Goal: Task Accomplishment & Management: Manage account settings

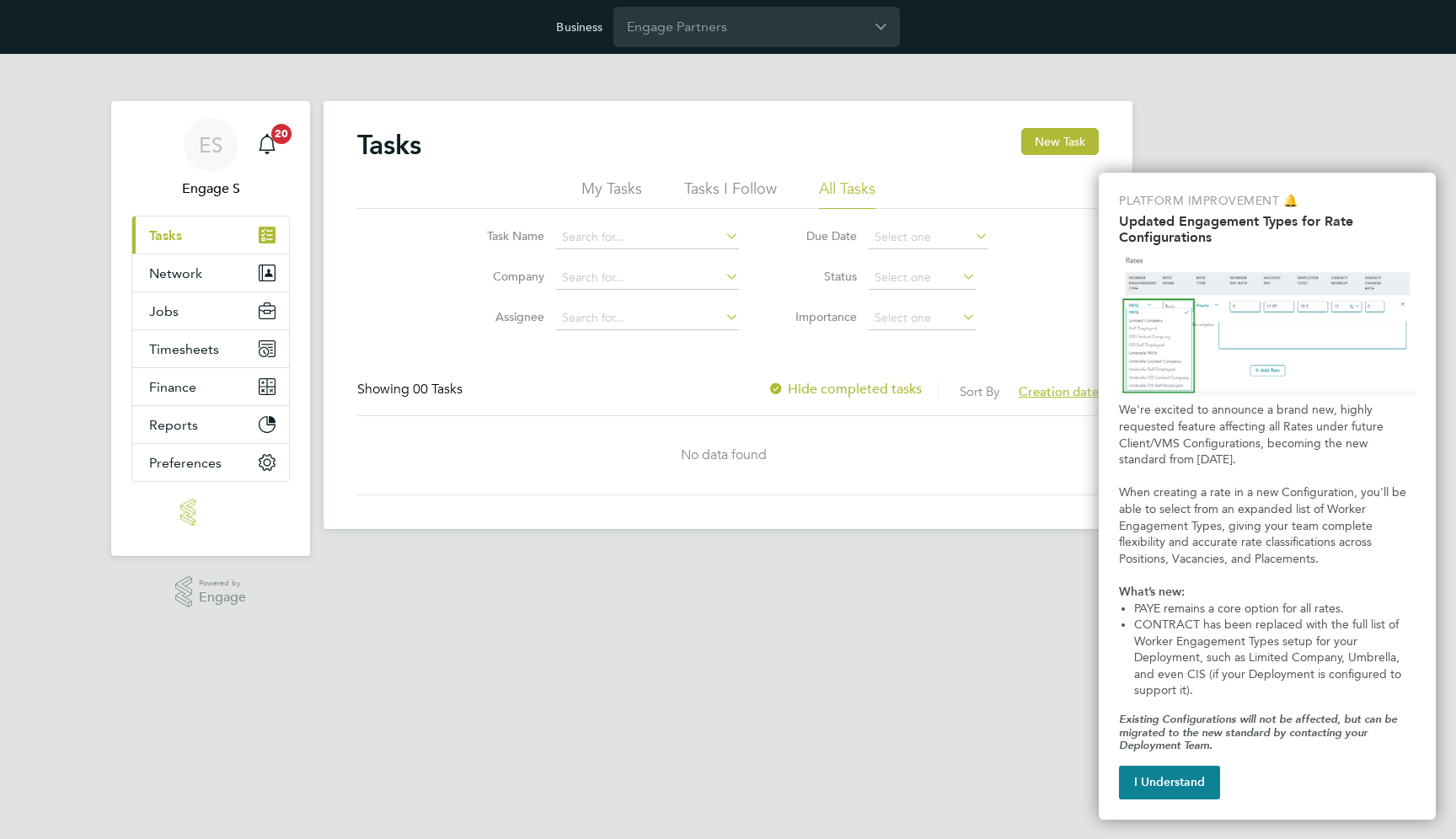
click at [573, 556] on html "Business Engage Partners ES Engage S Notifications 20 Applications: Current pag…" at bounding box center [728, 278] width 1456 height 556
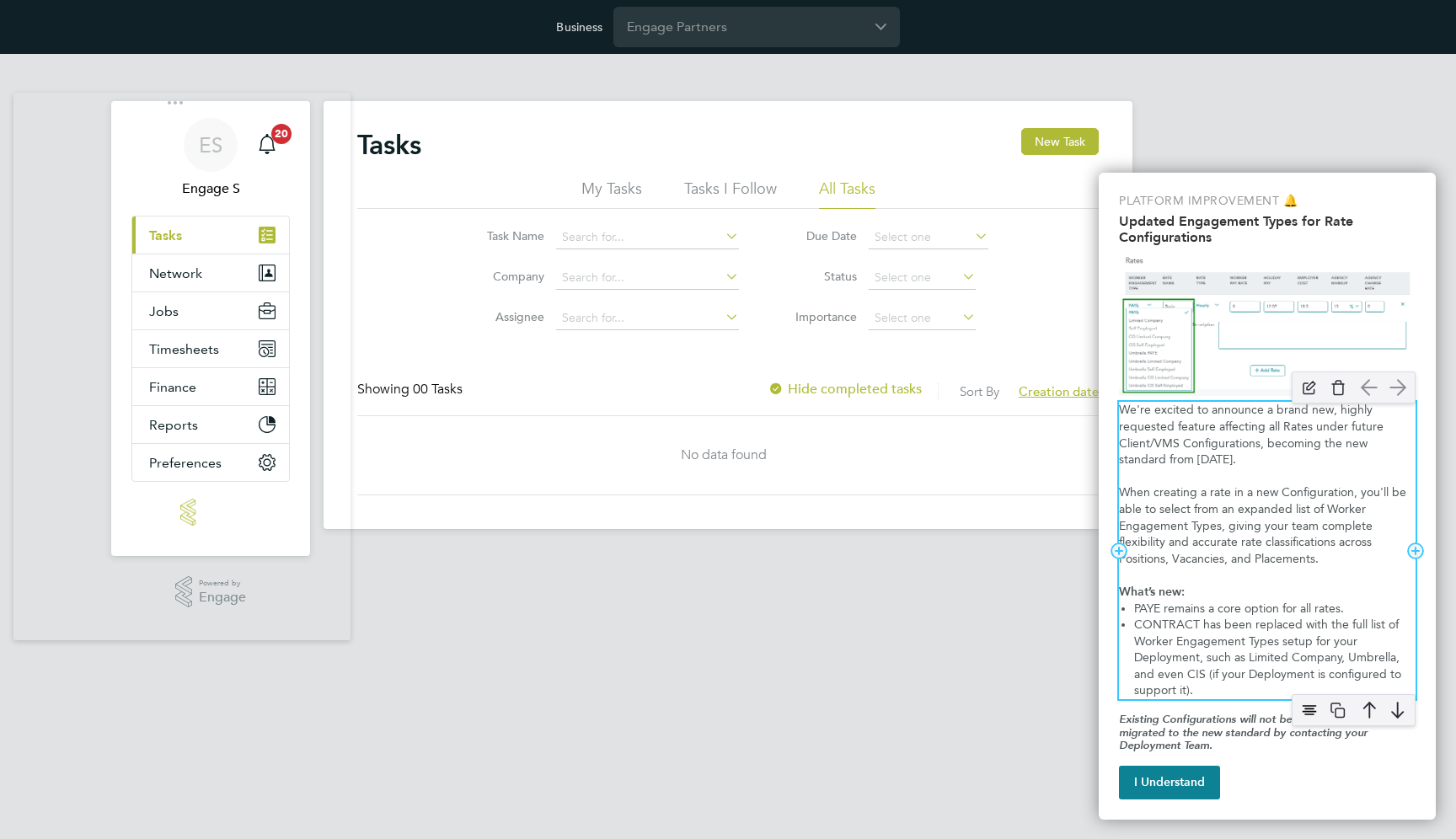
click at [1206, 440] on p "We're excited to announce a brand new, highly requested feature affecting all R…" at bounding box center [1267, 434] width 297 height 65
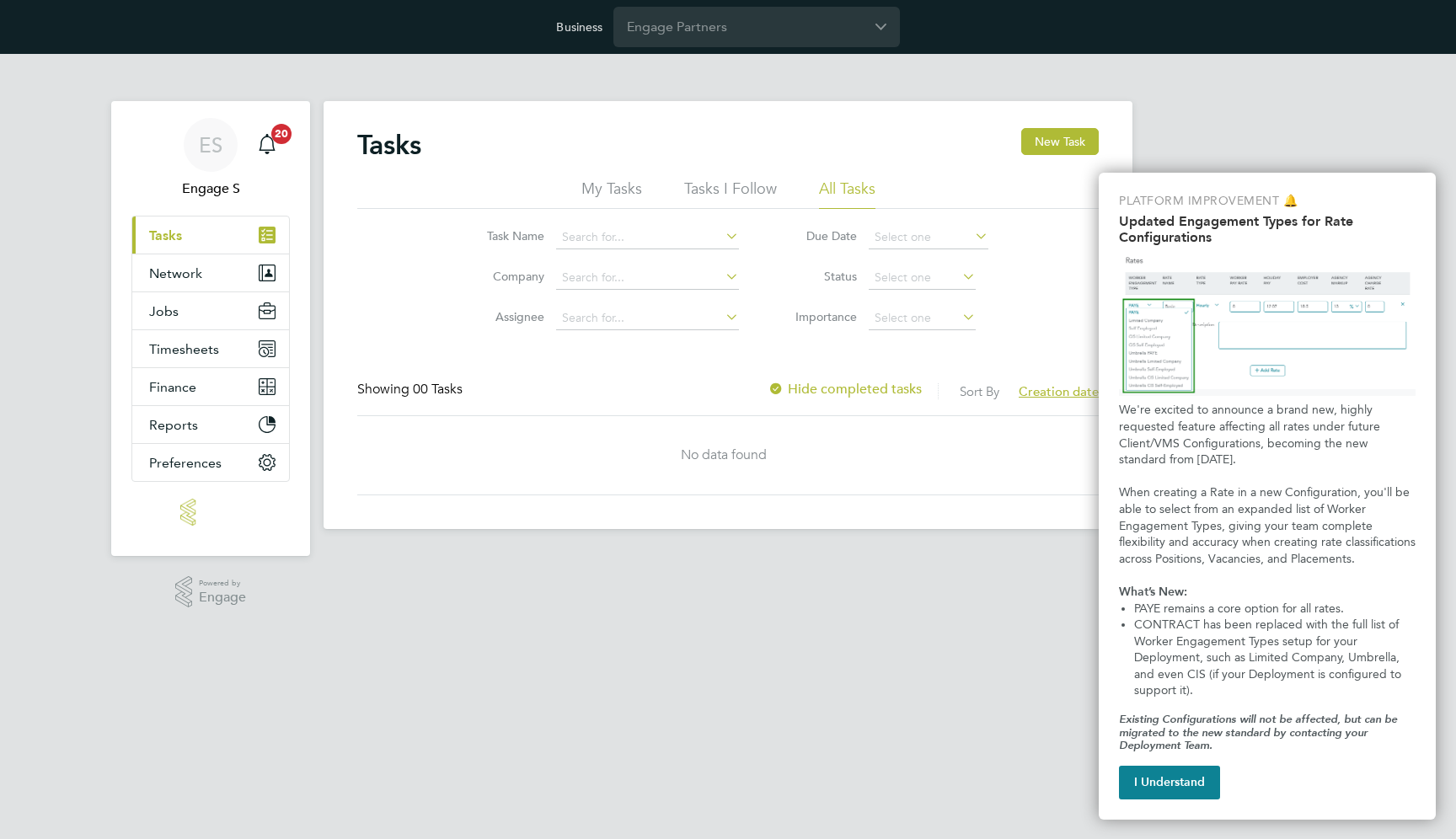
click at [598, 556] on html "Business Engage Partners ES Engage S Notifications 20 Applications: Current pag…" at bounding box center [728, 278] width 1456 height 556
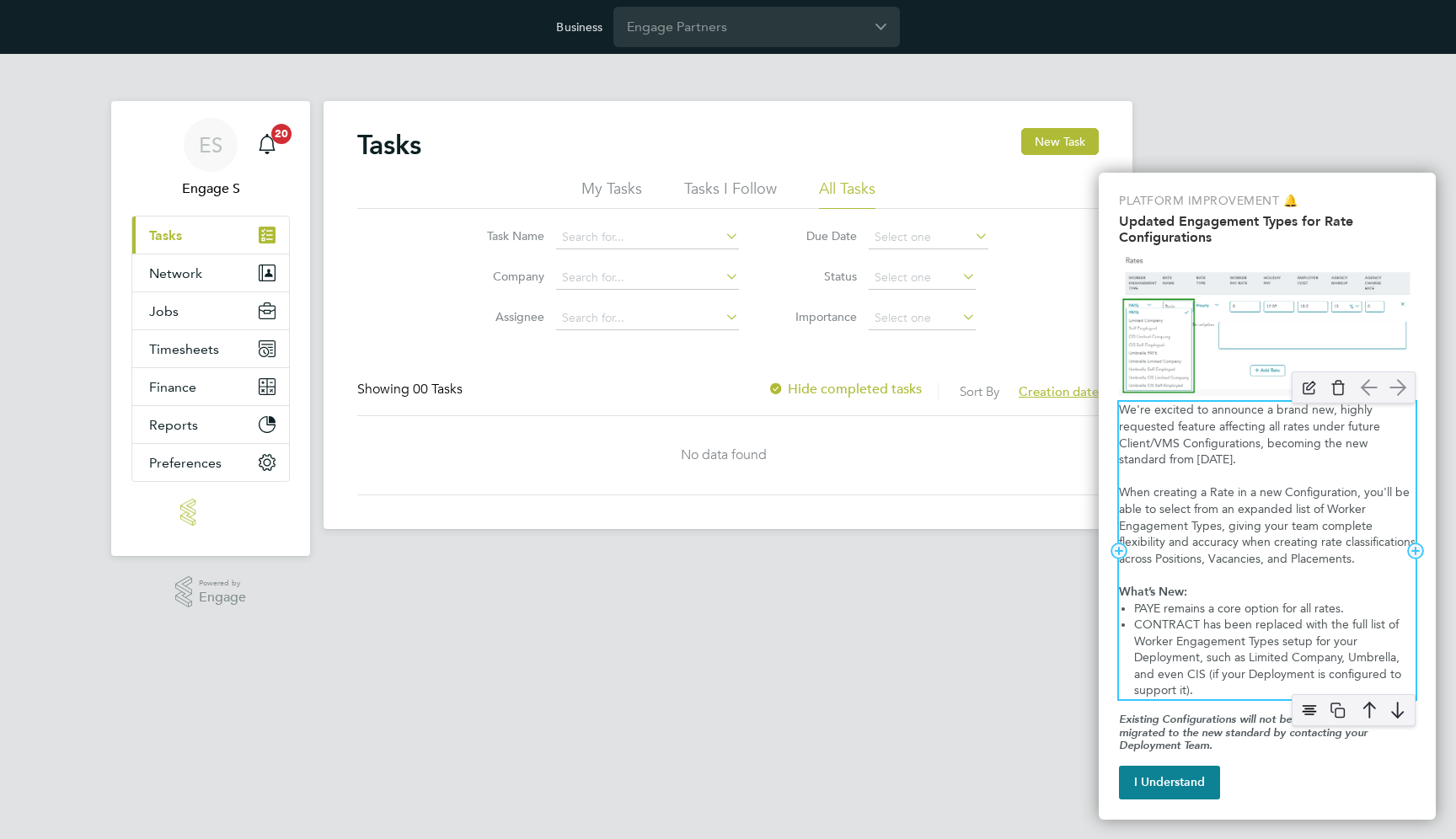
click at [1280, 520] on p "When creating a Rate in a new Configuration, you'll be able to select from an e…" at bounding box center [1267, 526] width 297 height 83
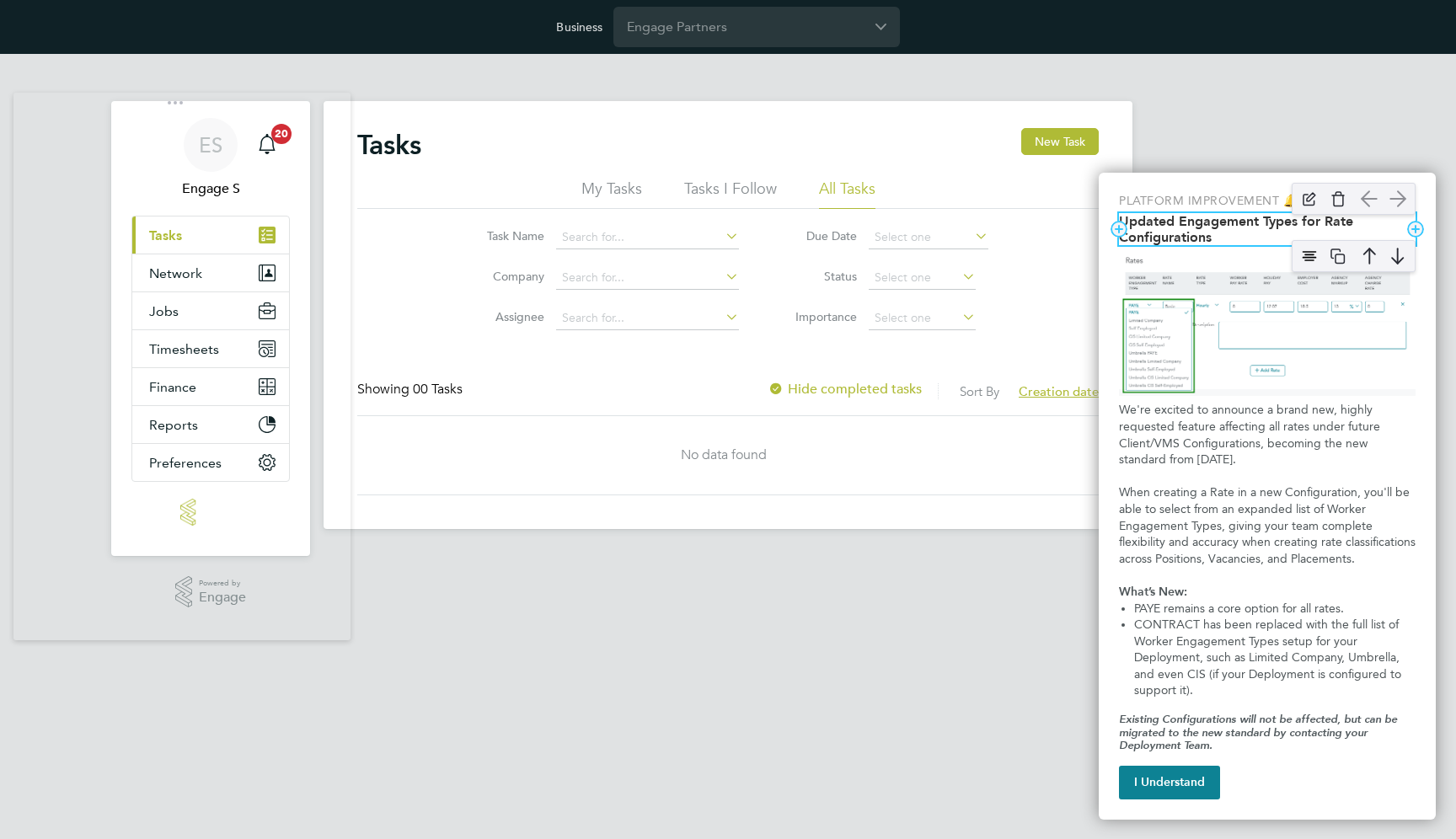
click at [1239, 230] on h2 "Updated Engagement Types for Rate Configurations" at bounding box center [1267, 228] width 297 height 32
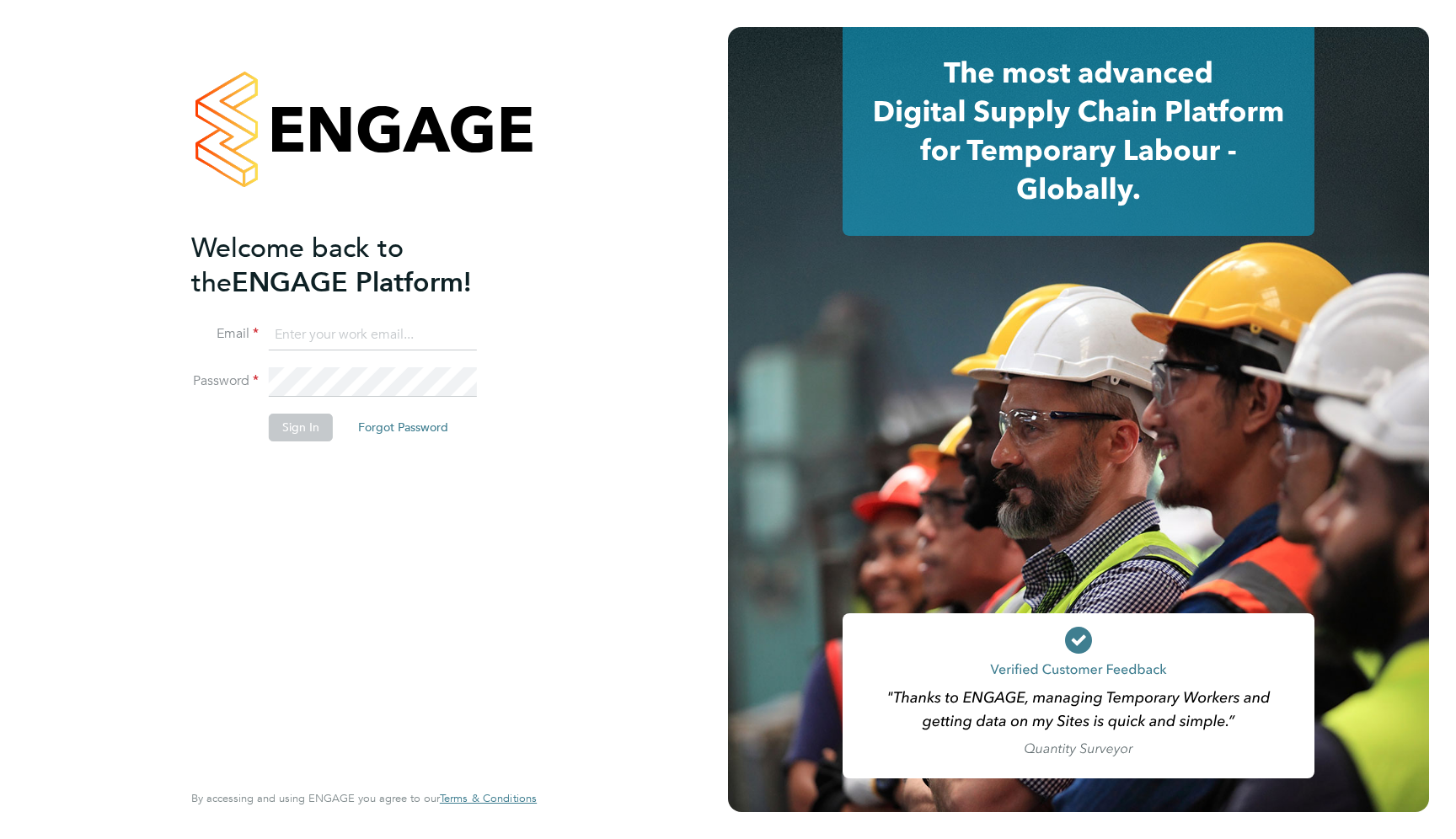
click at [330, 326] on input at bounding box center [373, 335] width 208 height 30
type input "support@engagelabs.io"
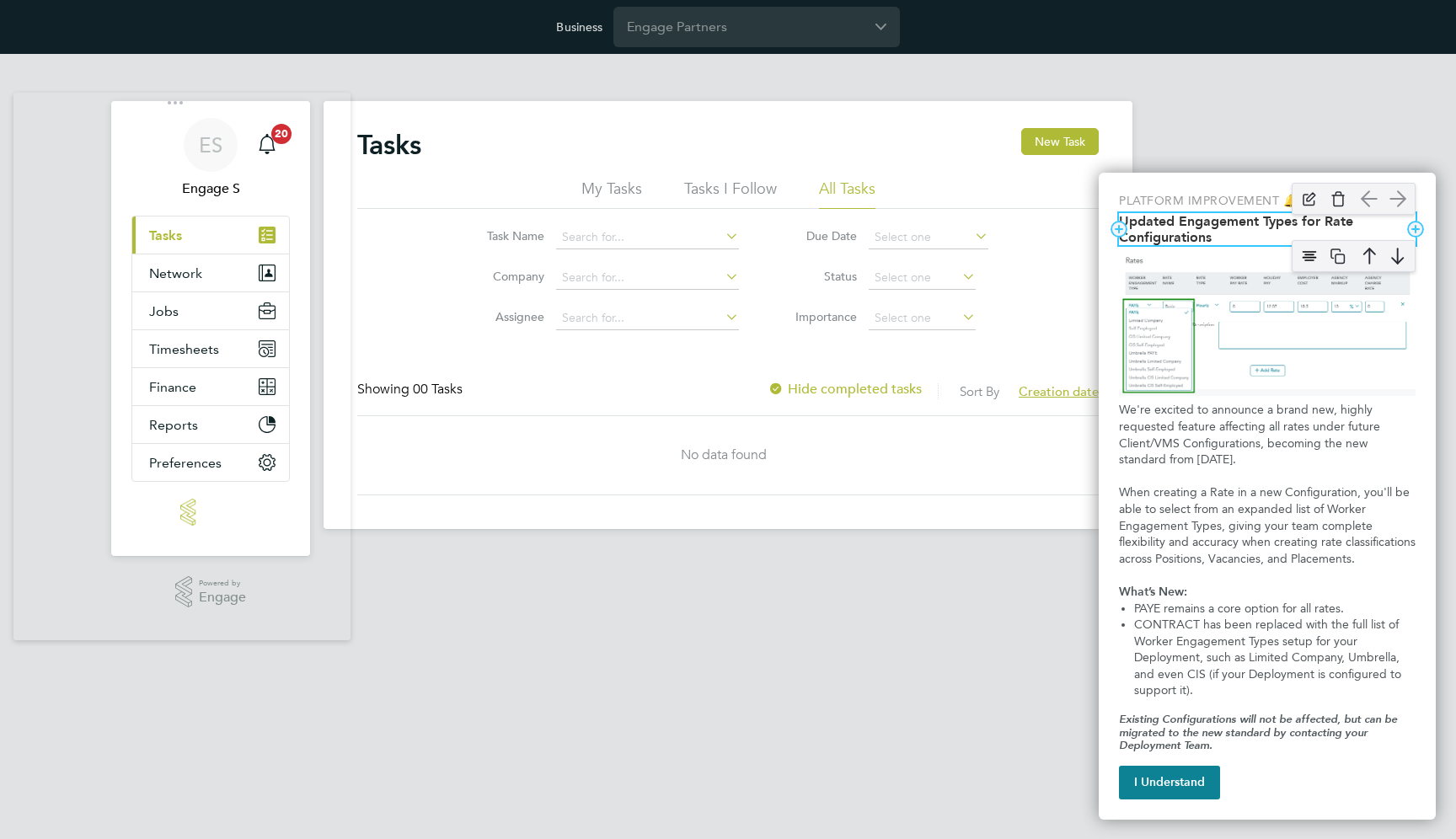
click at [1247, 219] on h2 "Updated Engagement Types for Rate Configurations" at bounding box center [1267, 228] width 297 height 32
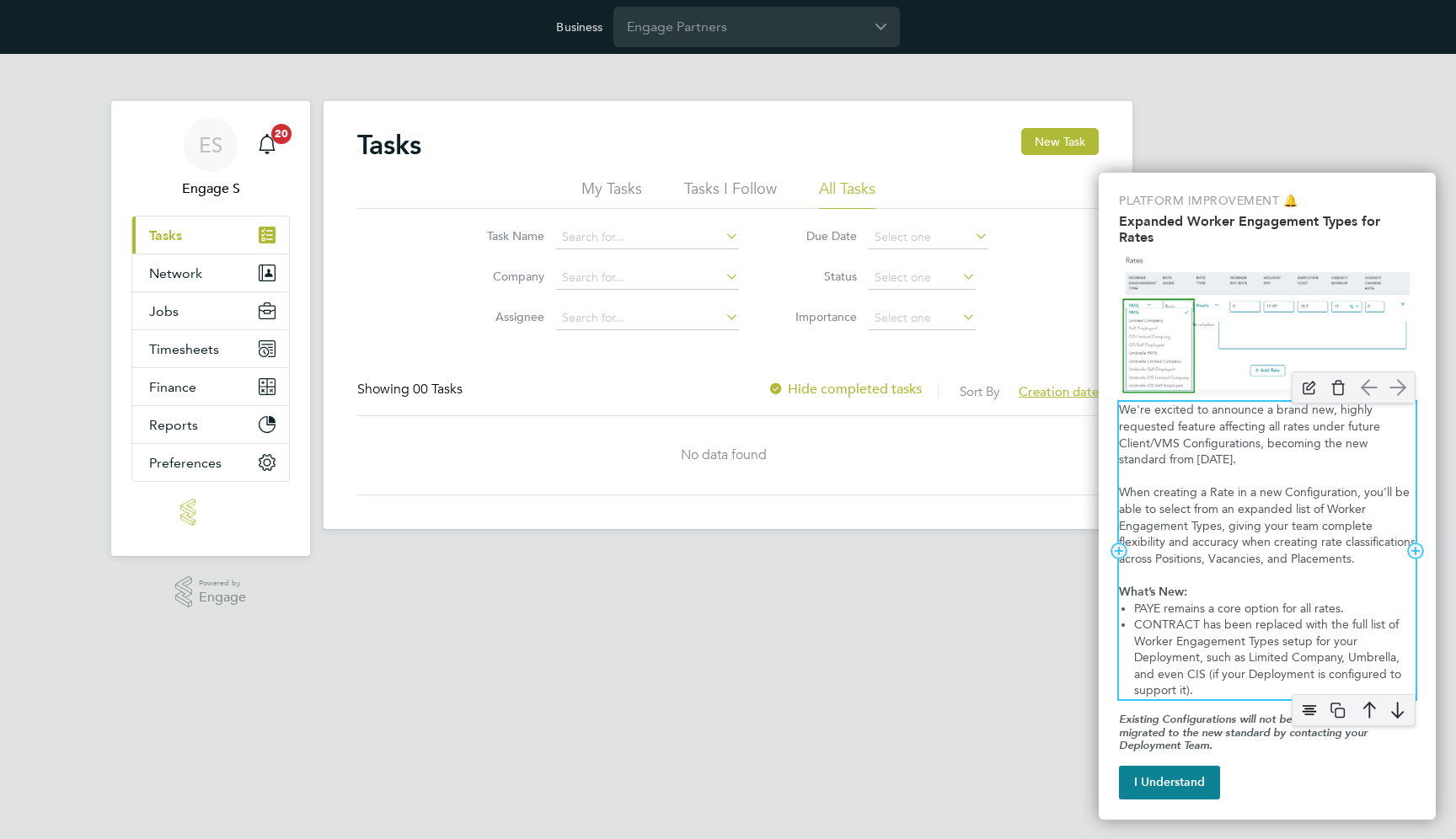
click at [1194, 461] on p "We're excited to announce a brand new, highly requested feature affecting all r…" at bounding box center [1267, 434] width 297 height 65
click at [1253, 427] on p "We're excited to announce a brand new, highly requested feature affecting all r…" at bounding box center [1267, 434] width 297 height 65
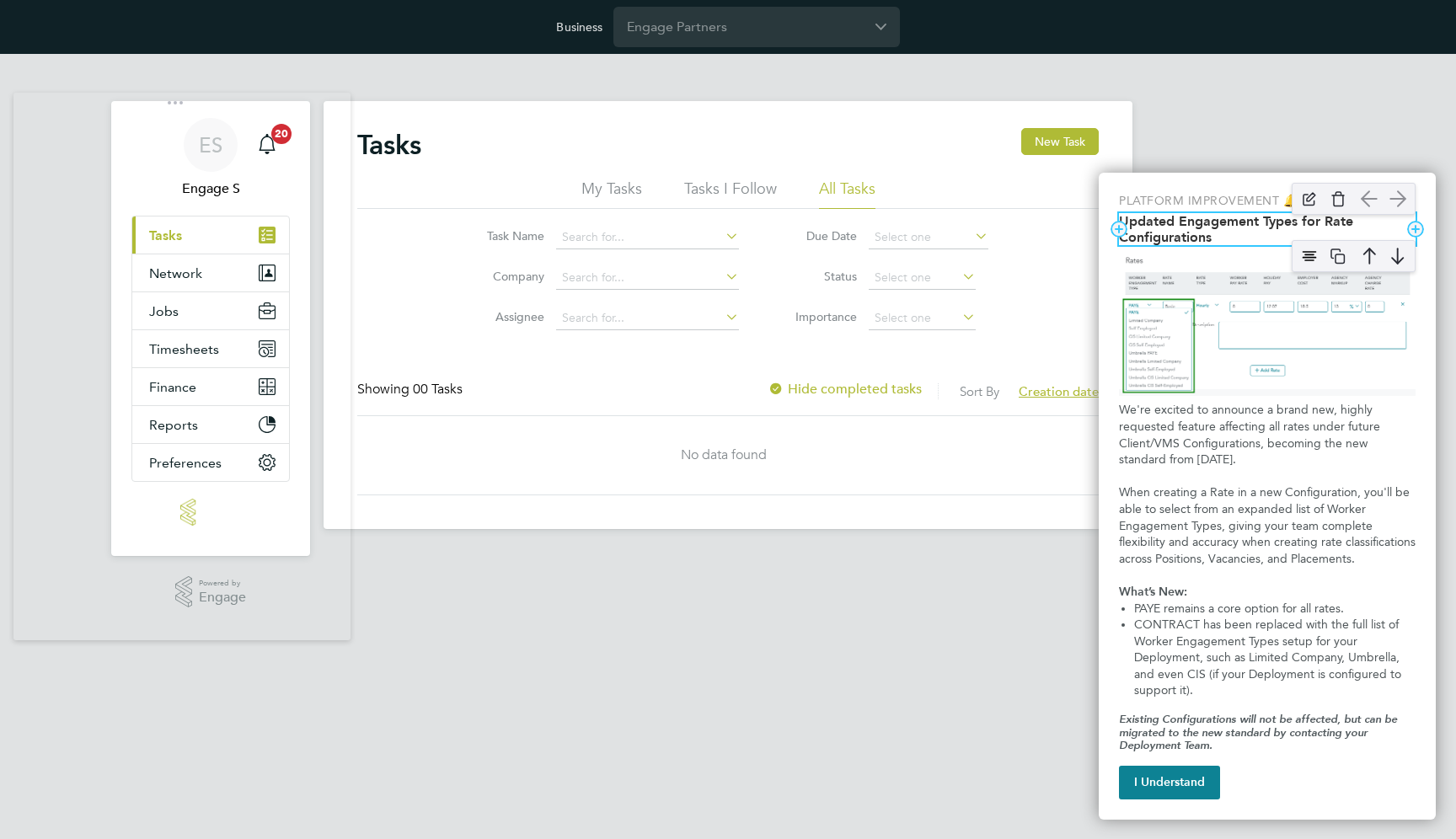
click at [1290, 221] on div "Updated Worker Engagement Type Options" at bounding box center [1354, 198] width 141 height 49
click at [1297, 227] on h2 "Updated Engagement Types for Rate Configurations" at bounding box center [1267, 228] width 297 height 32
click at [1262, 232] on h2 "Updated Worker Engagement Types for Rate Configurations" at bounding box center [1267, 228] width 297 height 32
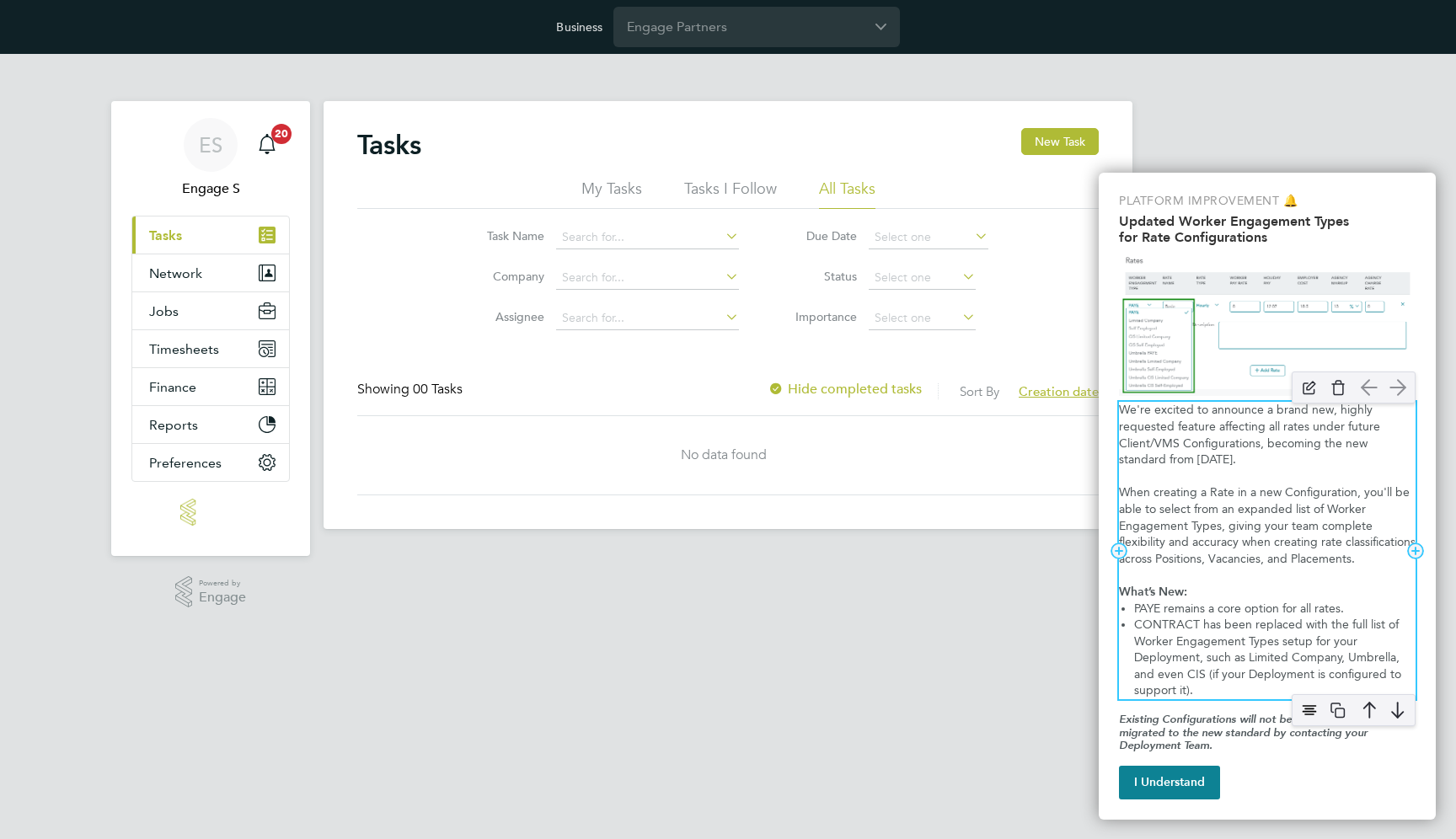
click at [1229, 531] on p "When creating a Rate in a new Configuration, you'll be able to select from an e…" at bounding box center [1267, 526] width 297 height 83
click at [1171, 433] on p "We're excited to announce a brand new, highly requested feature affecting all r…" at bounding box center [1267, 434] width 297 height 65
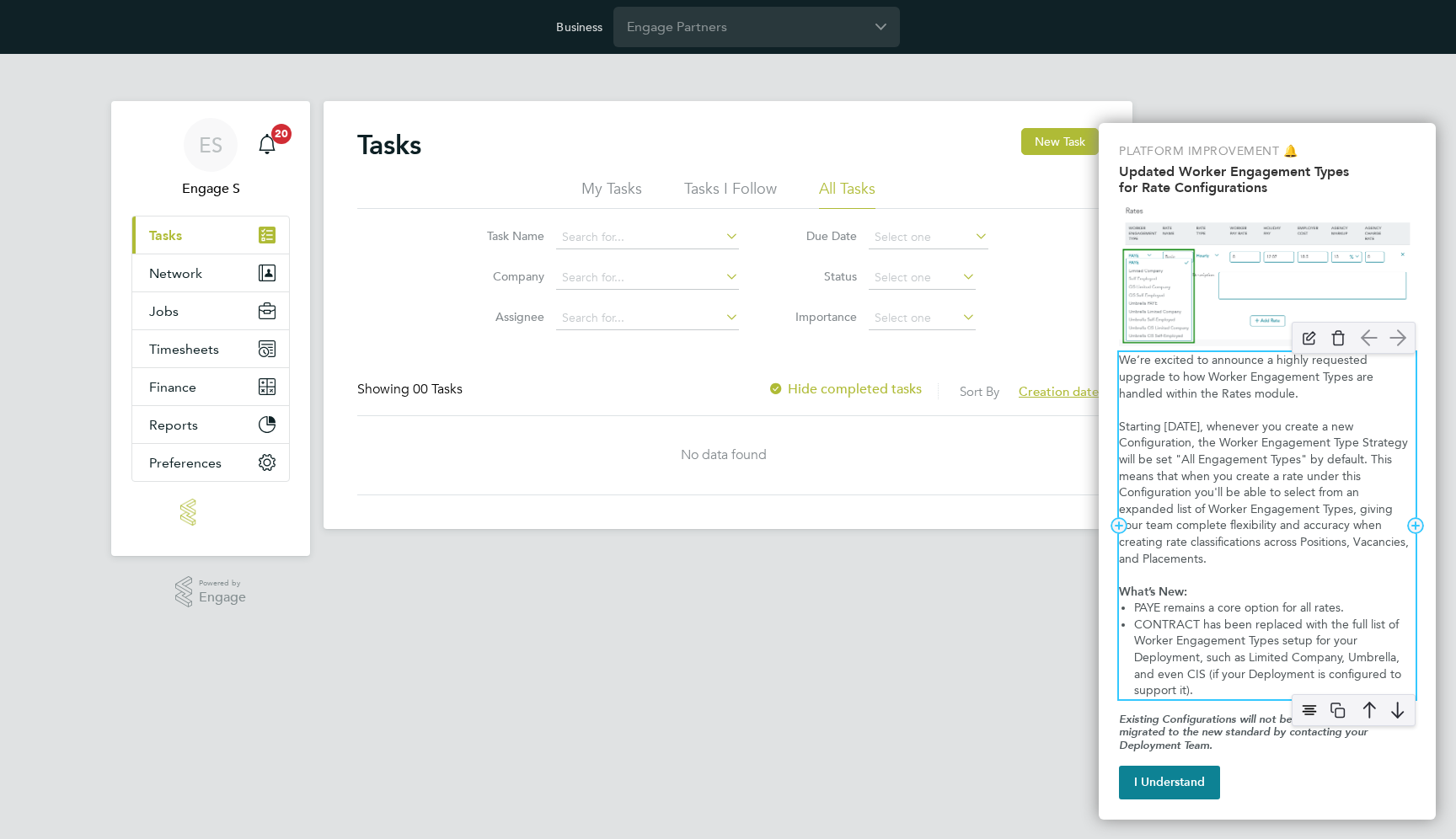
click at [1255, 471] on p "Starting today, whenever you create a new Configuration, the Worker Engagement …" at bounding box center [1267, 493] width 297 height 148
click at [1215, 437] on p "Starting today, whenever you create a new Configuration, the Worker Engagement …" at bounding box center [1267, 493] width 297 height 148
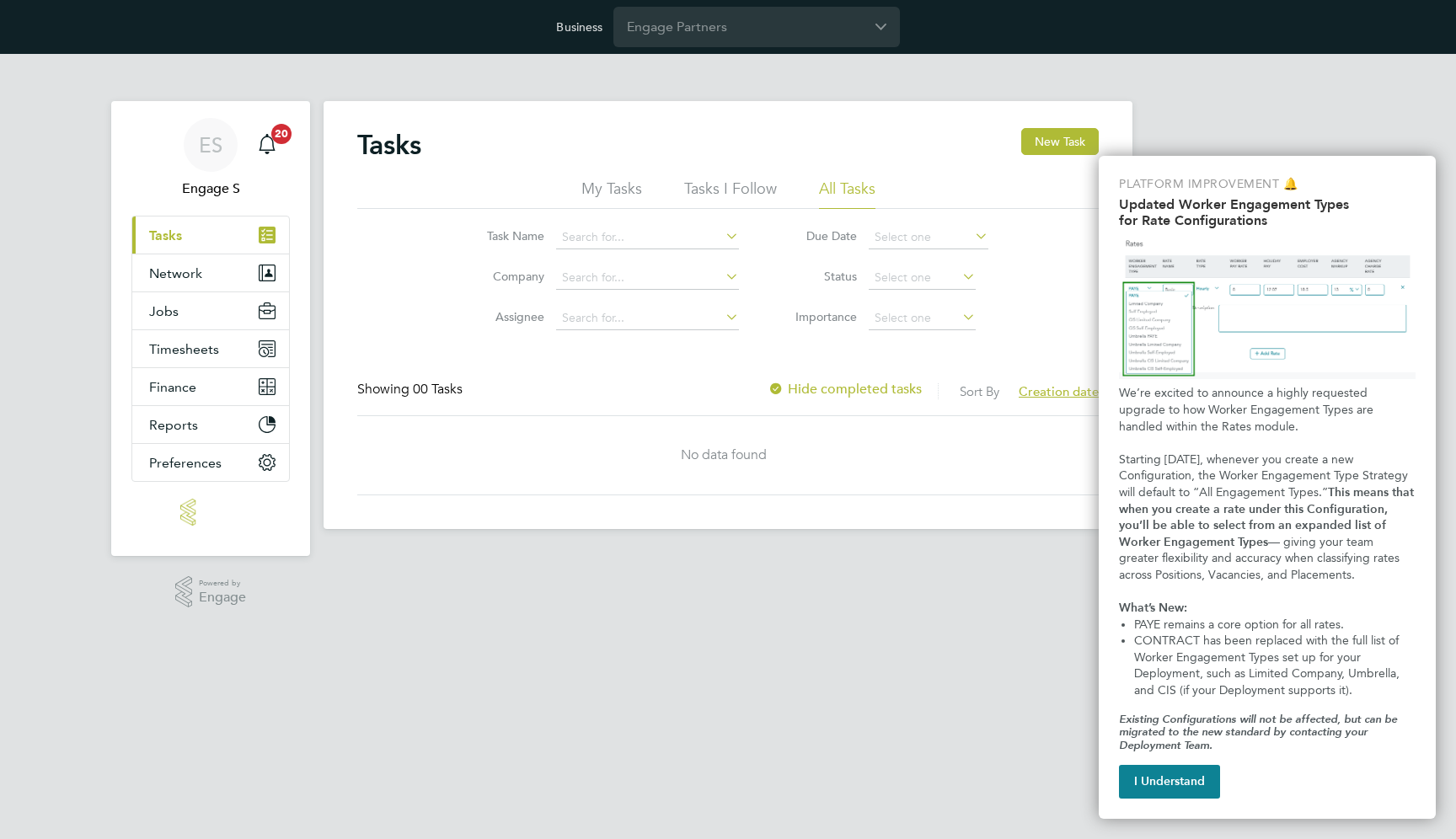
click at [617, 556] on html "Business Engage Partners ES Engage S Notifications 20 Applications: Current pag…" at bounding box center [728, 278] width 1456 height 556
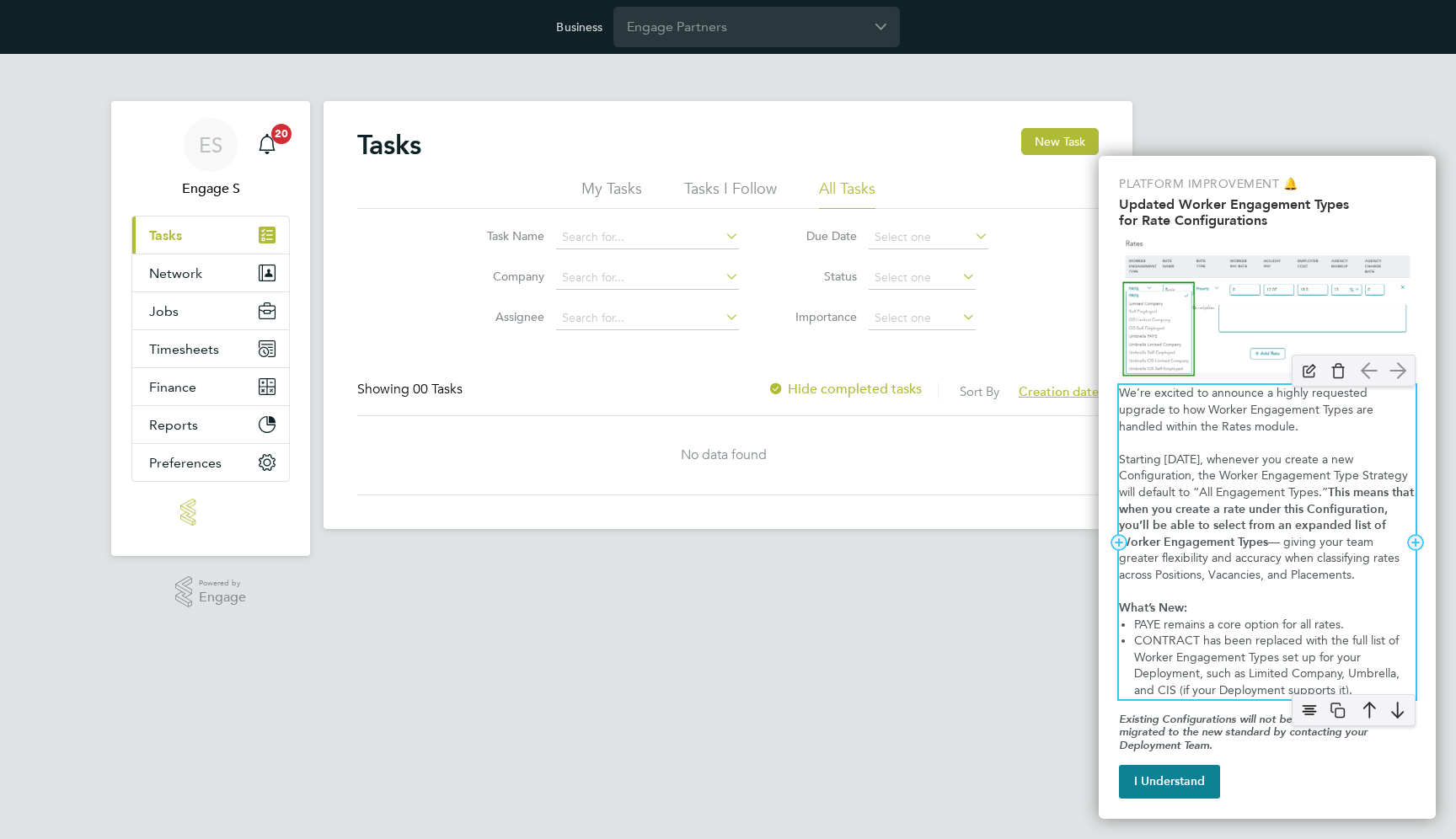
click at [1221, 488] on span "Starting today, whenever you create a new Configuration, the Worker Engagement …" at bounding box center [1265, 475] width 293 height 47
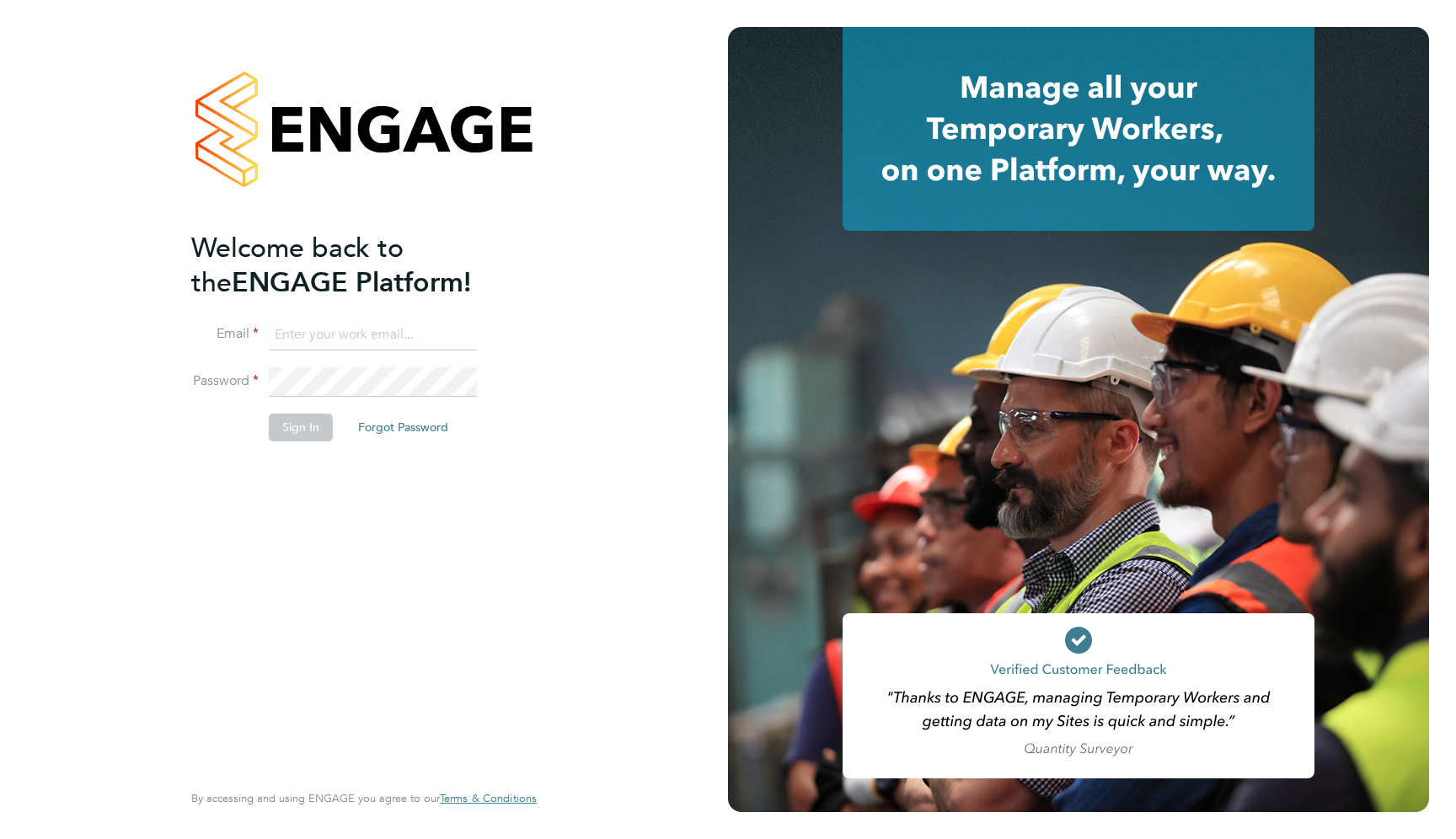
click at [372, 320] on input at bounding box center [373, 335] width 208 height 30
type input "[EMAIL_ADDRESS][DOMAIN_NAME]"
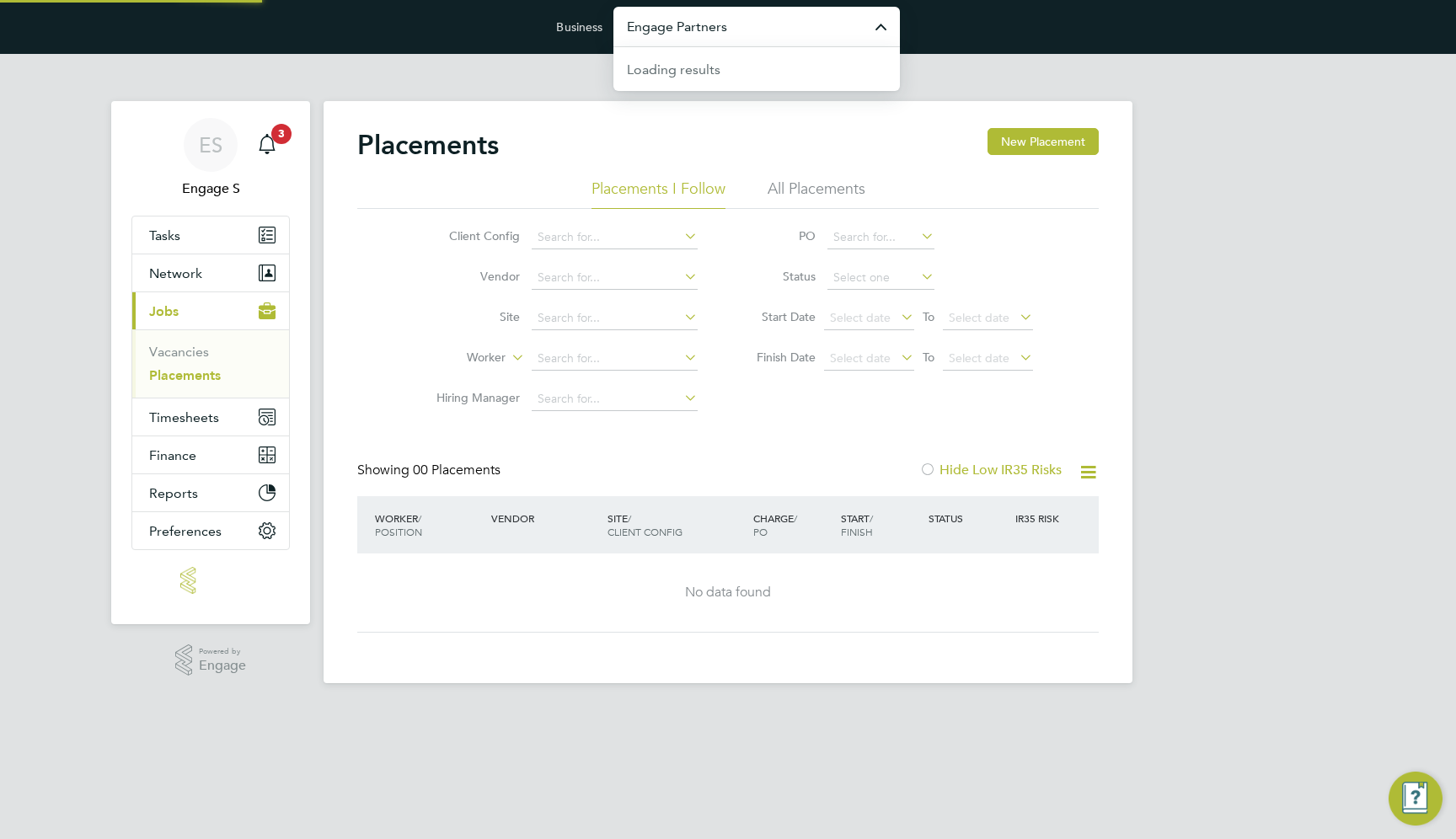
click at [726, 36] on input "Engage Partners" at bounding box center [756, 26] width 286 height 40
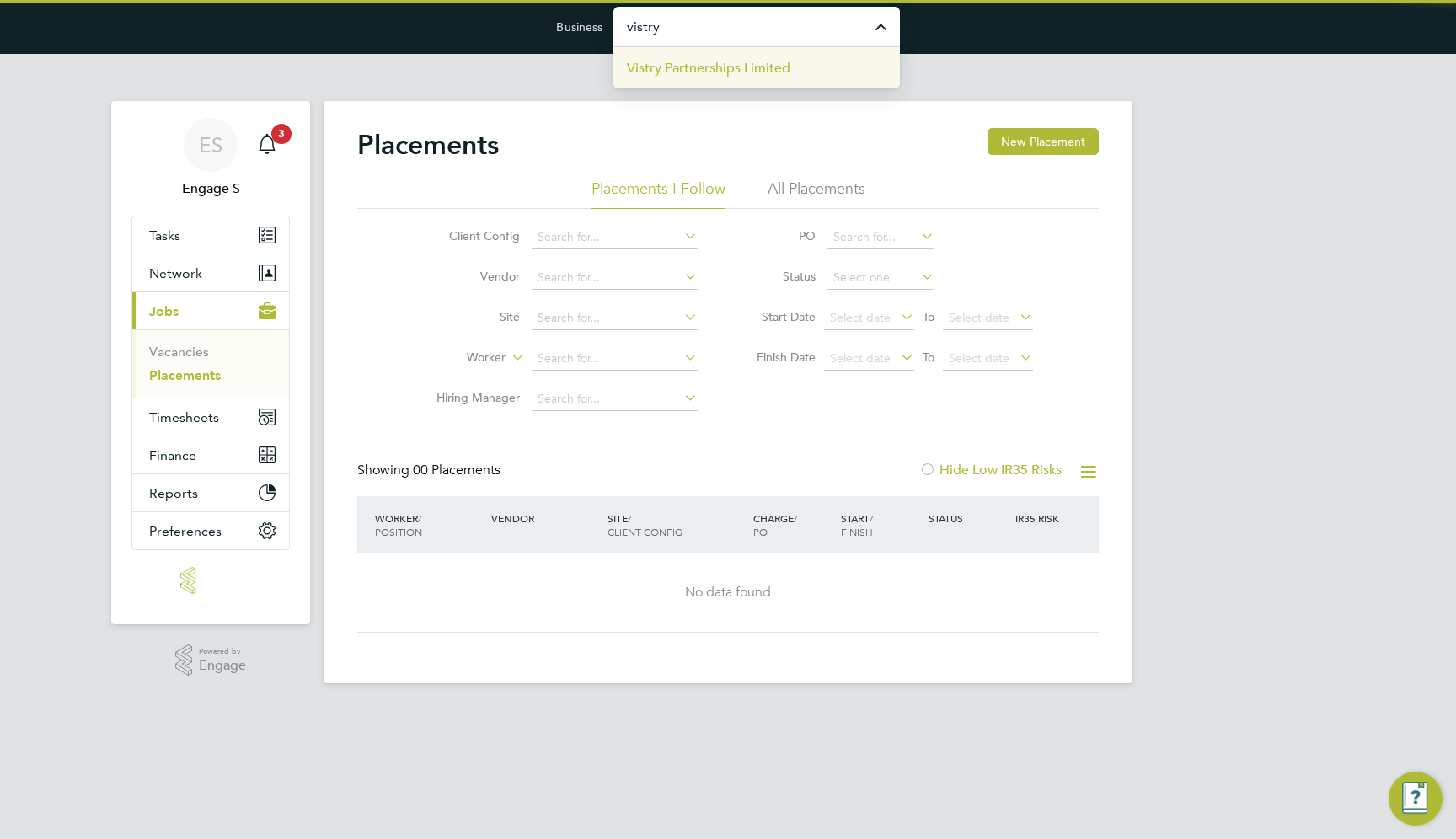
type input "Vistry Partnerships Limited"
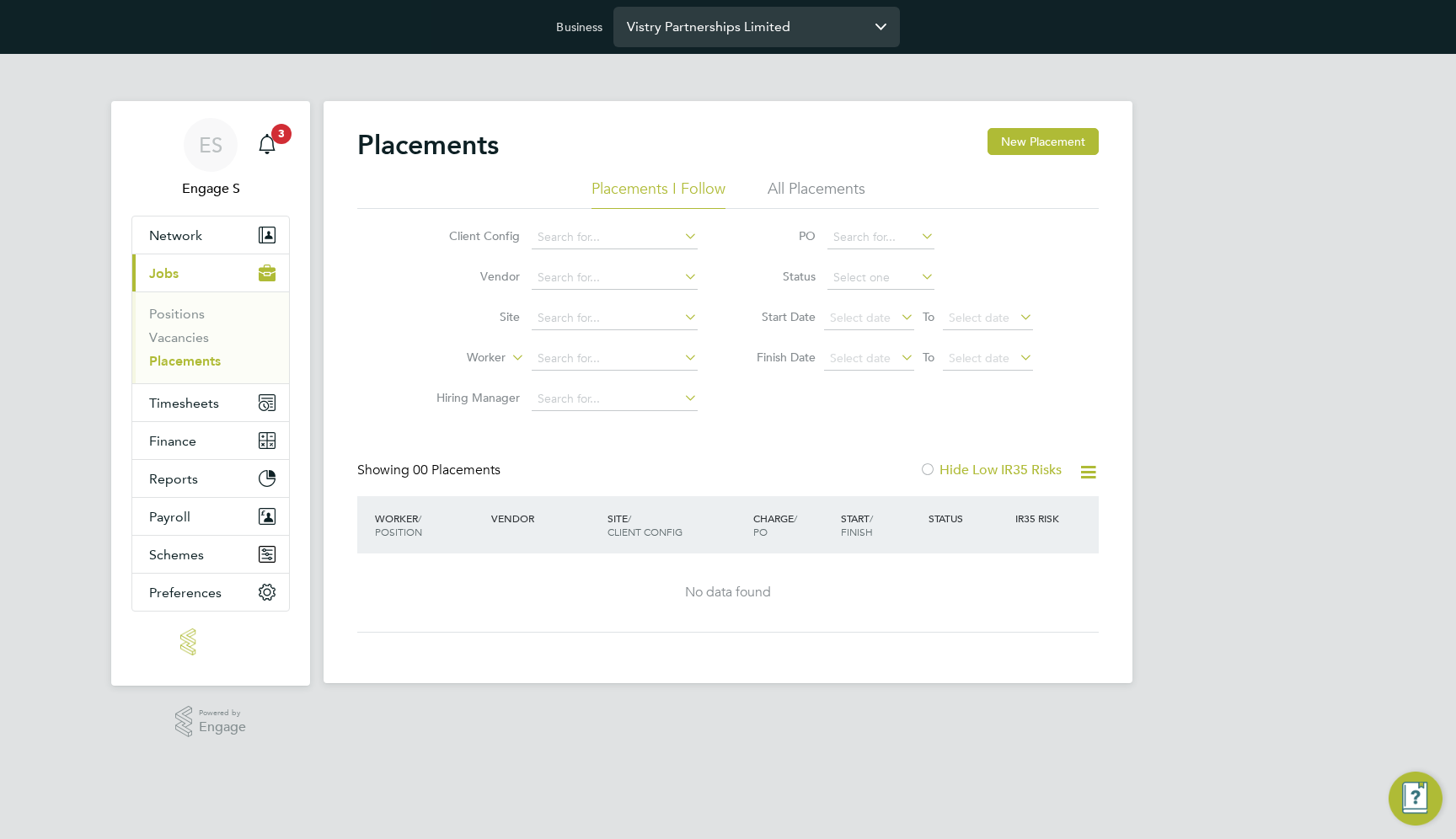
click at [790, 28] on input "Vistry Partnerships Limited" at bounding box center [756, 26] width 286 height 40
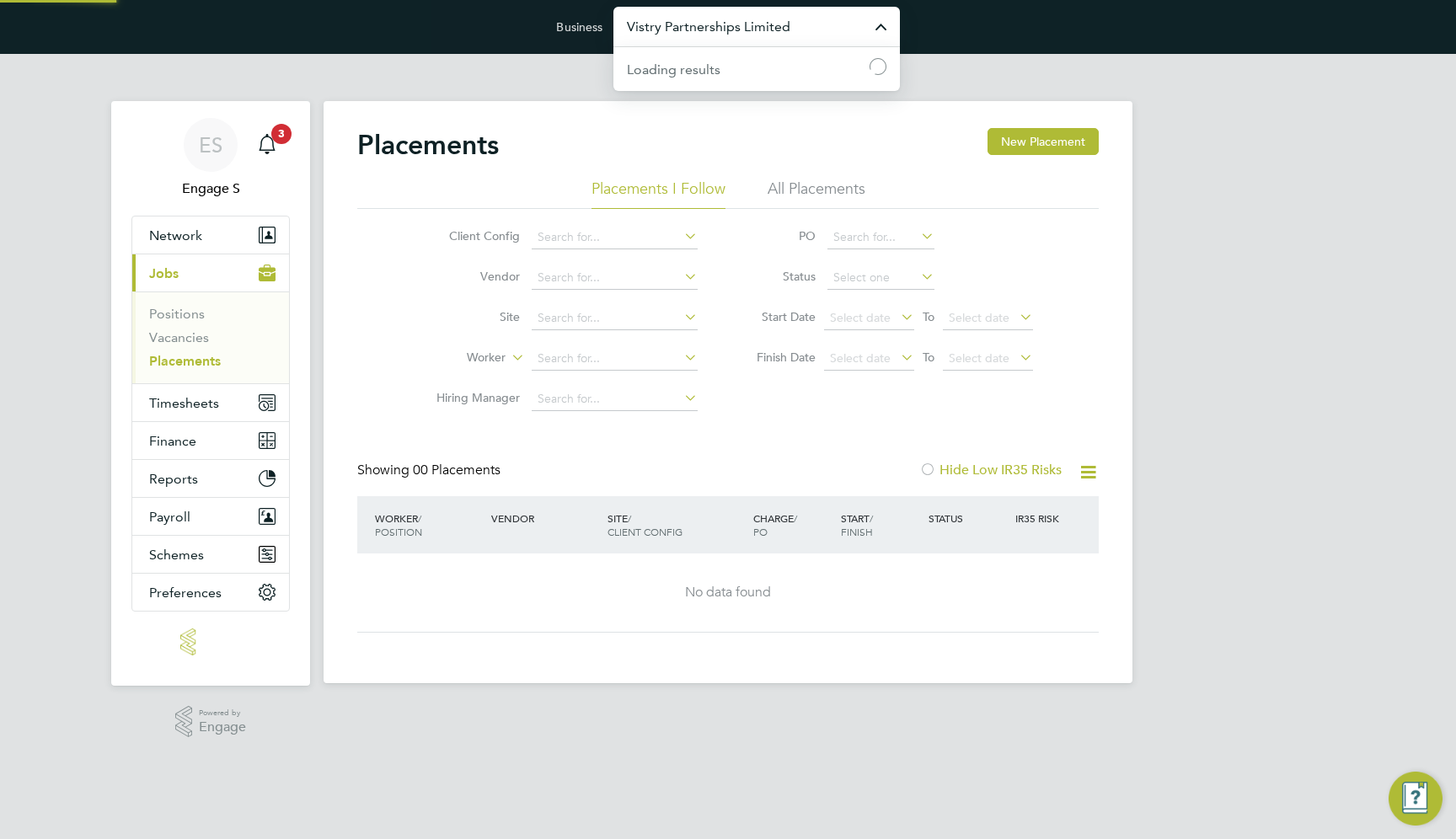
click at [804, 17] on input "Vistry Partnerships Limited" at bounding box center [756, 26] width 286 height 40
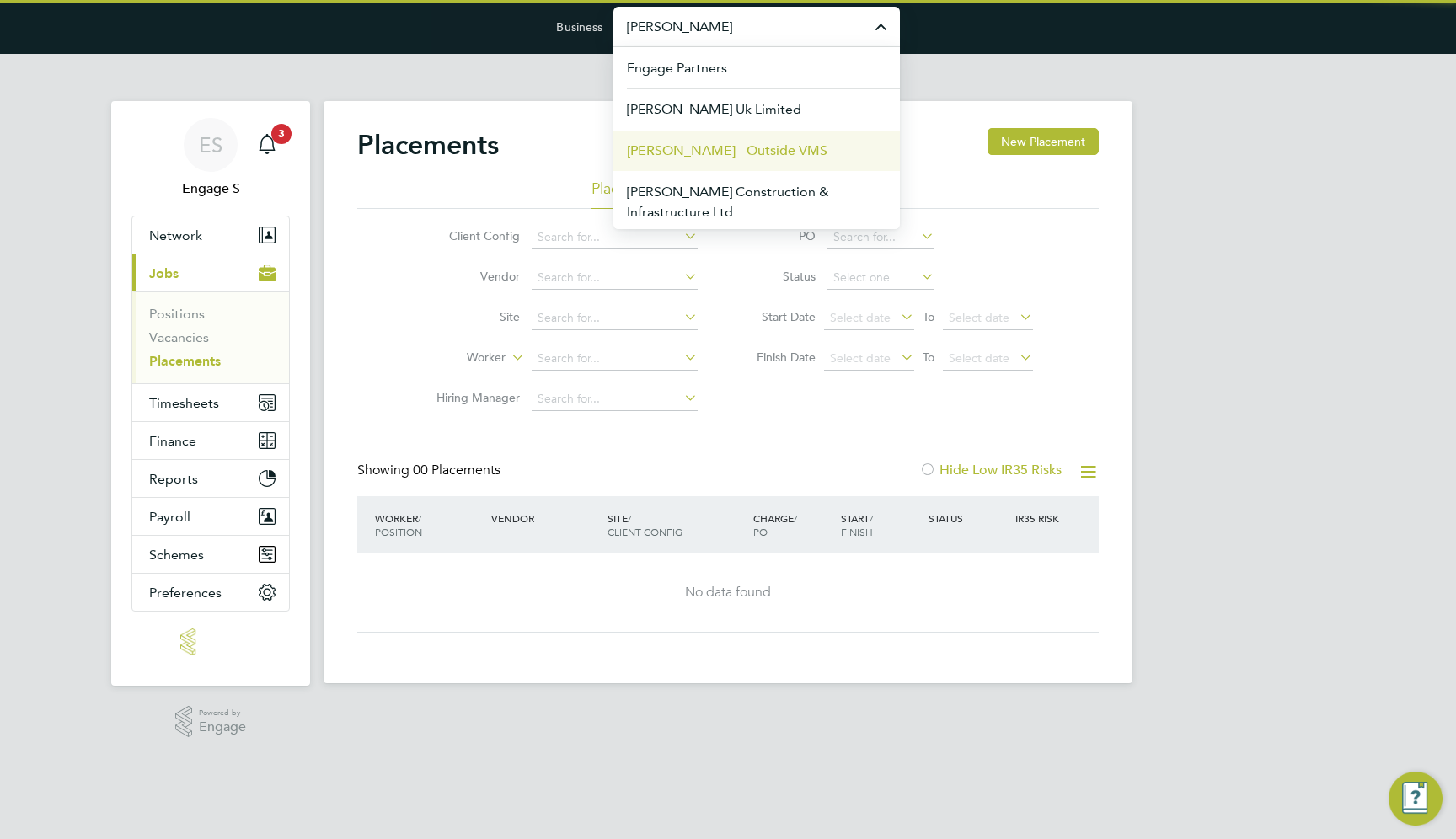
scroll to position [44, 0]
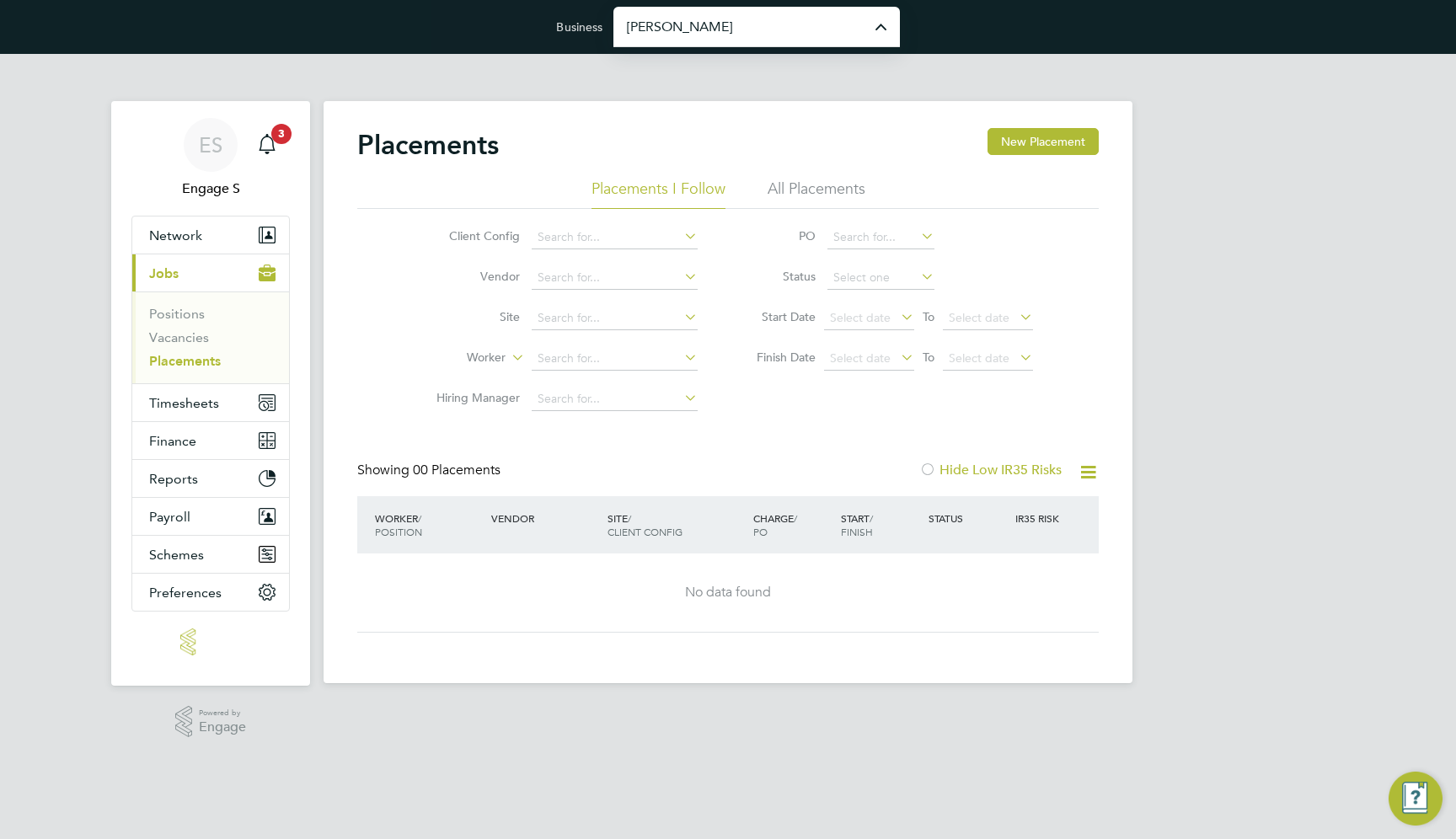
type input "[PERSON_NAME] Construction & Infrastructure Ltd"
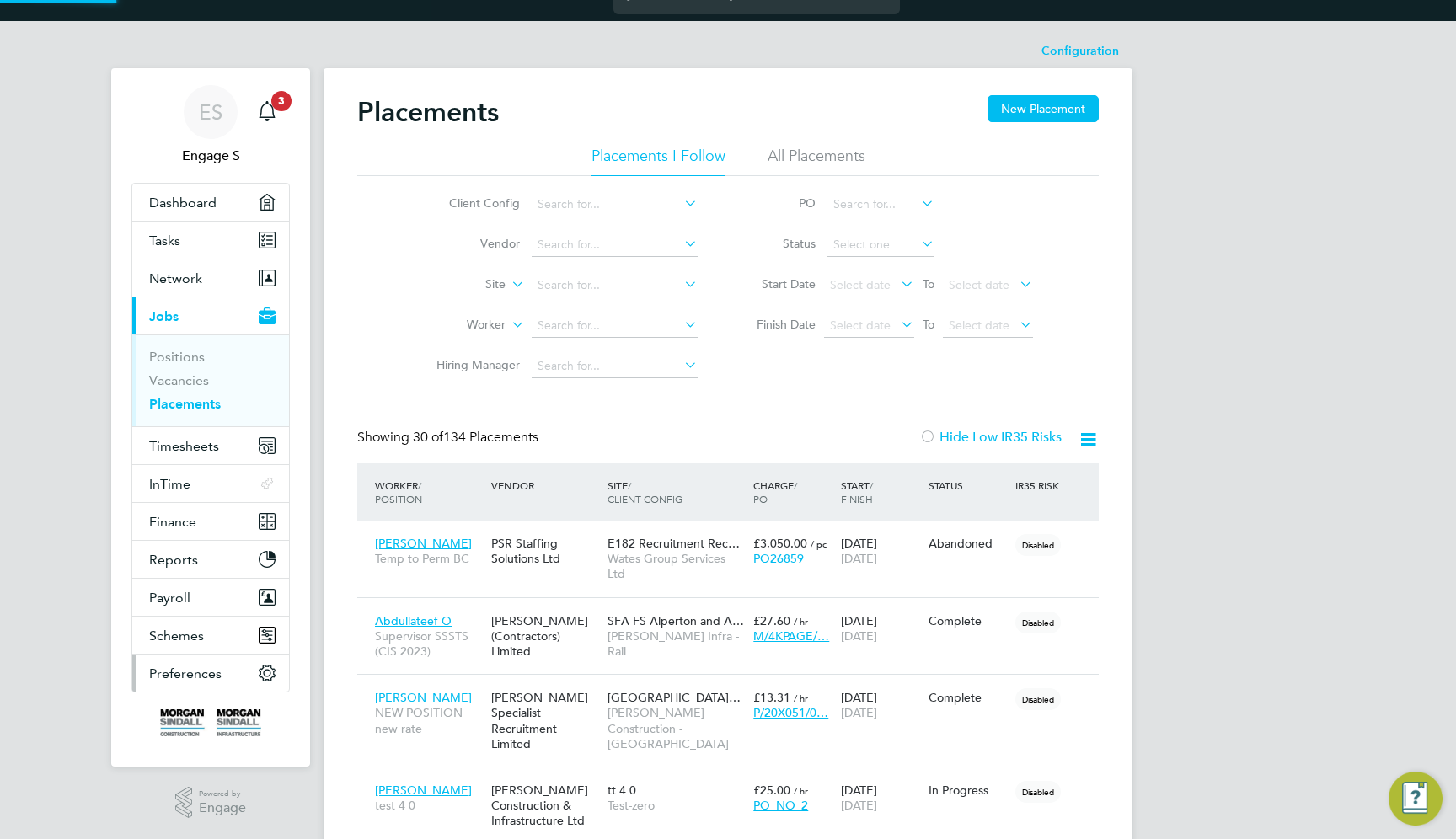
click at [188, 661] on button "Preferences" at bounding box center [211, 673] width 157 height 37
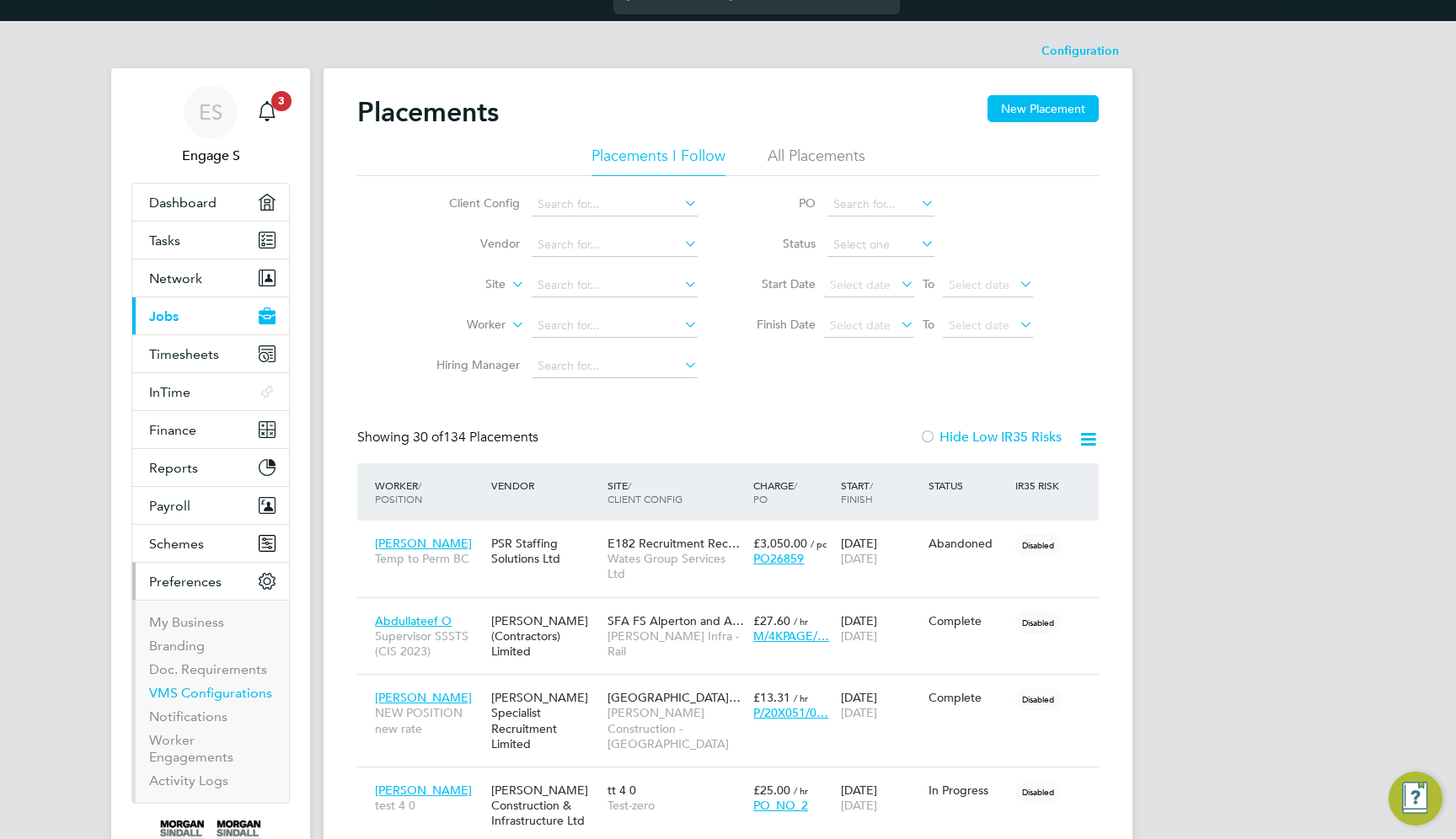
click at [257, 697] on link "VMS Configurations" at bounding box center [211, 693] width 123 height 16
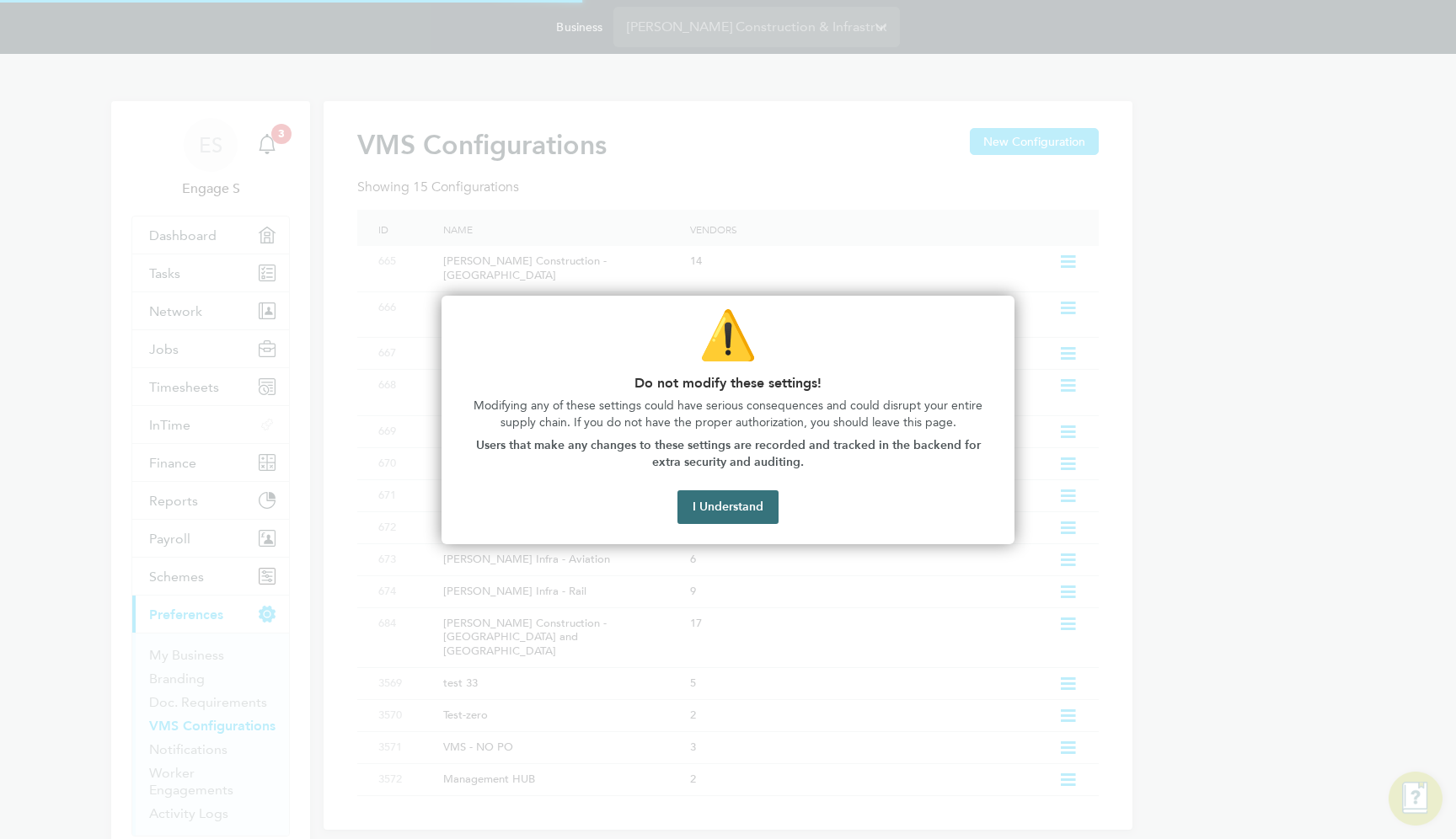
click at [764, 505] on button "I Understand" at bounding box center [728, 507] width 101 height 34
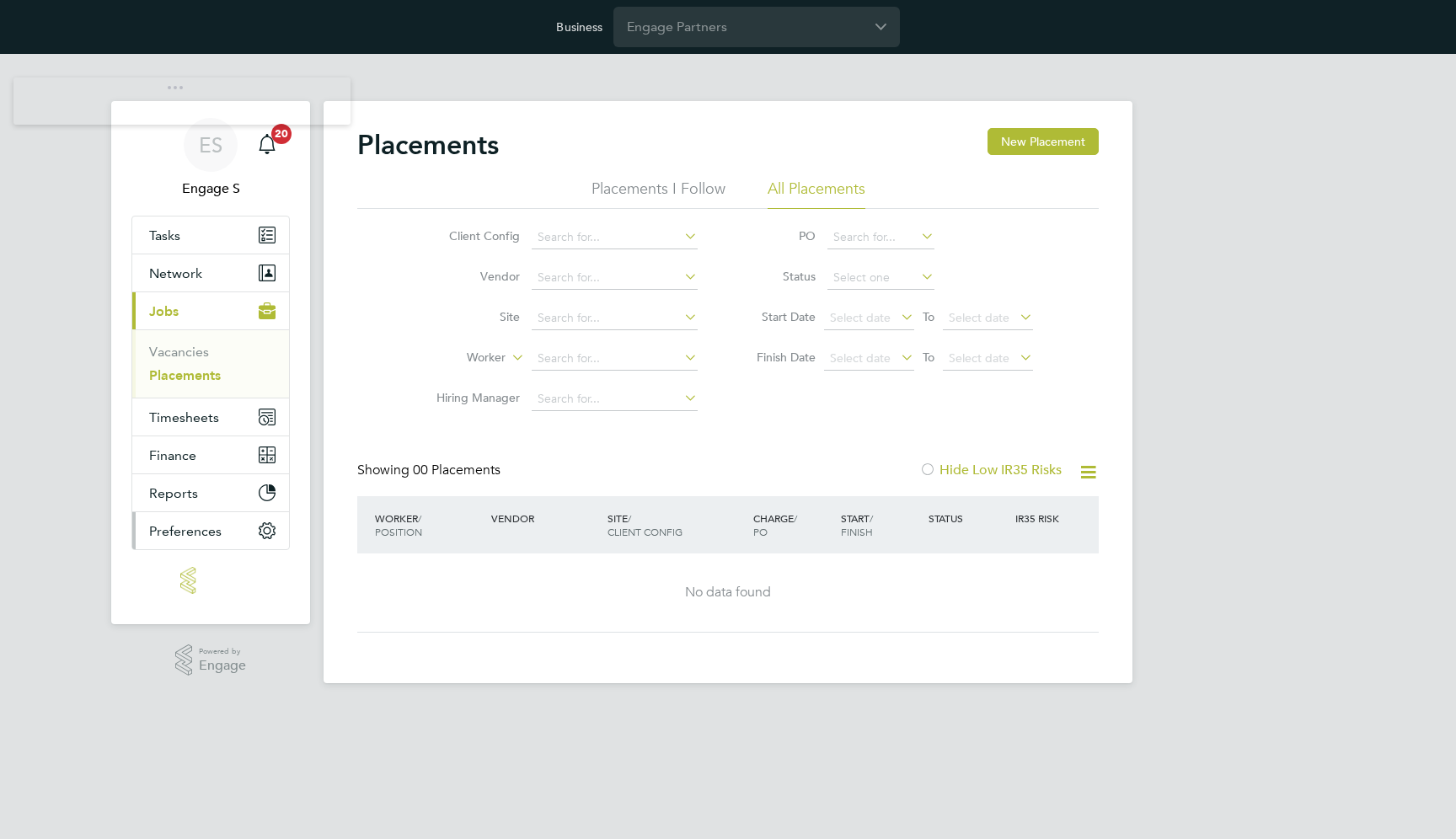
click at [227, 530] on button "Preferences" at bounding box center [211, 530] width 157 height 37
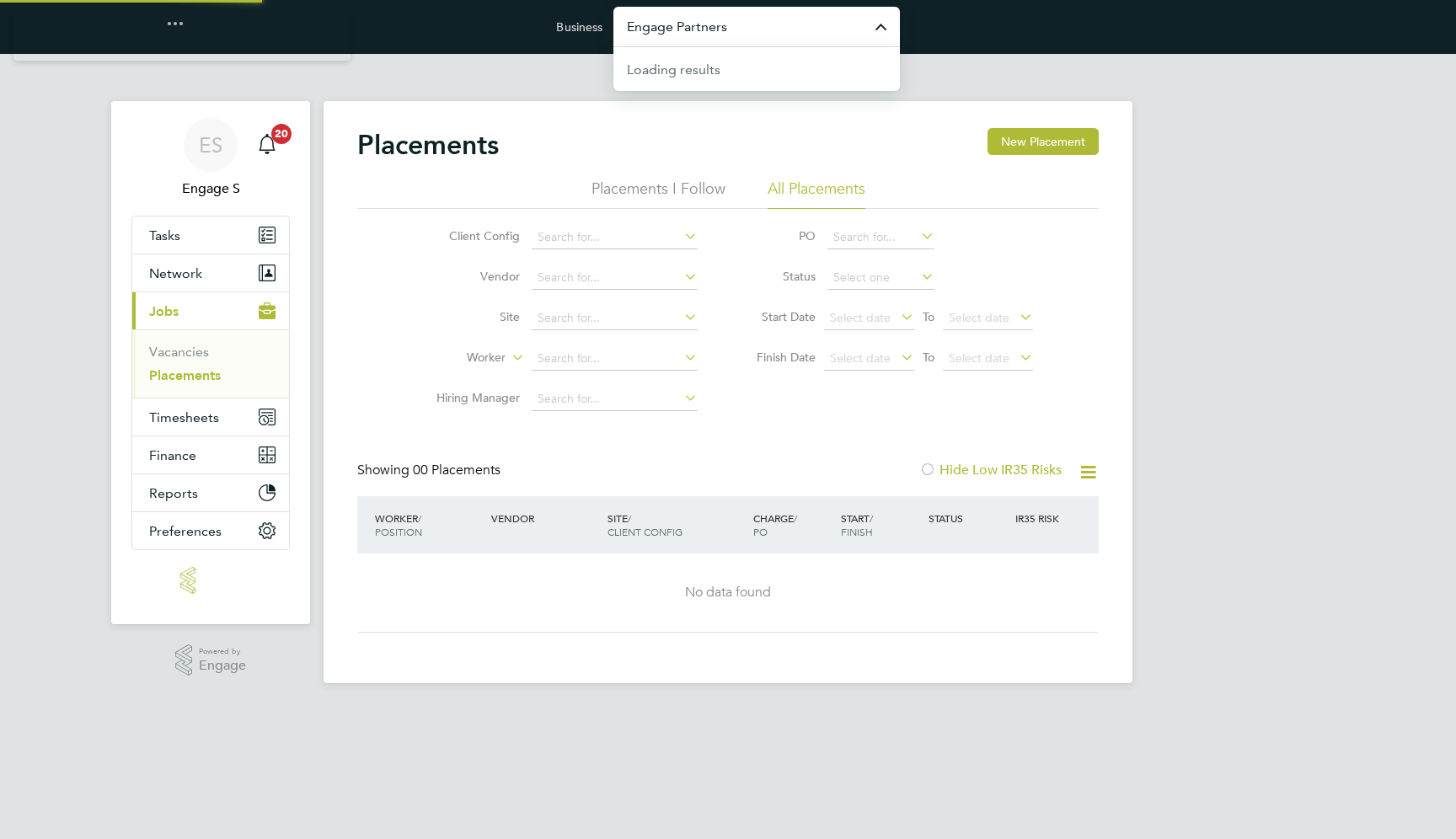
click at [763, 30] on input "Engage Partners" at bounding box center [756, 26] width 286 height 40
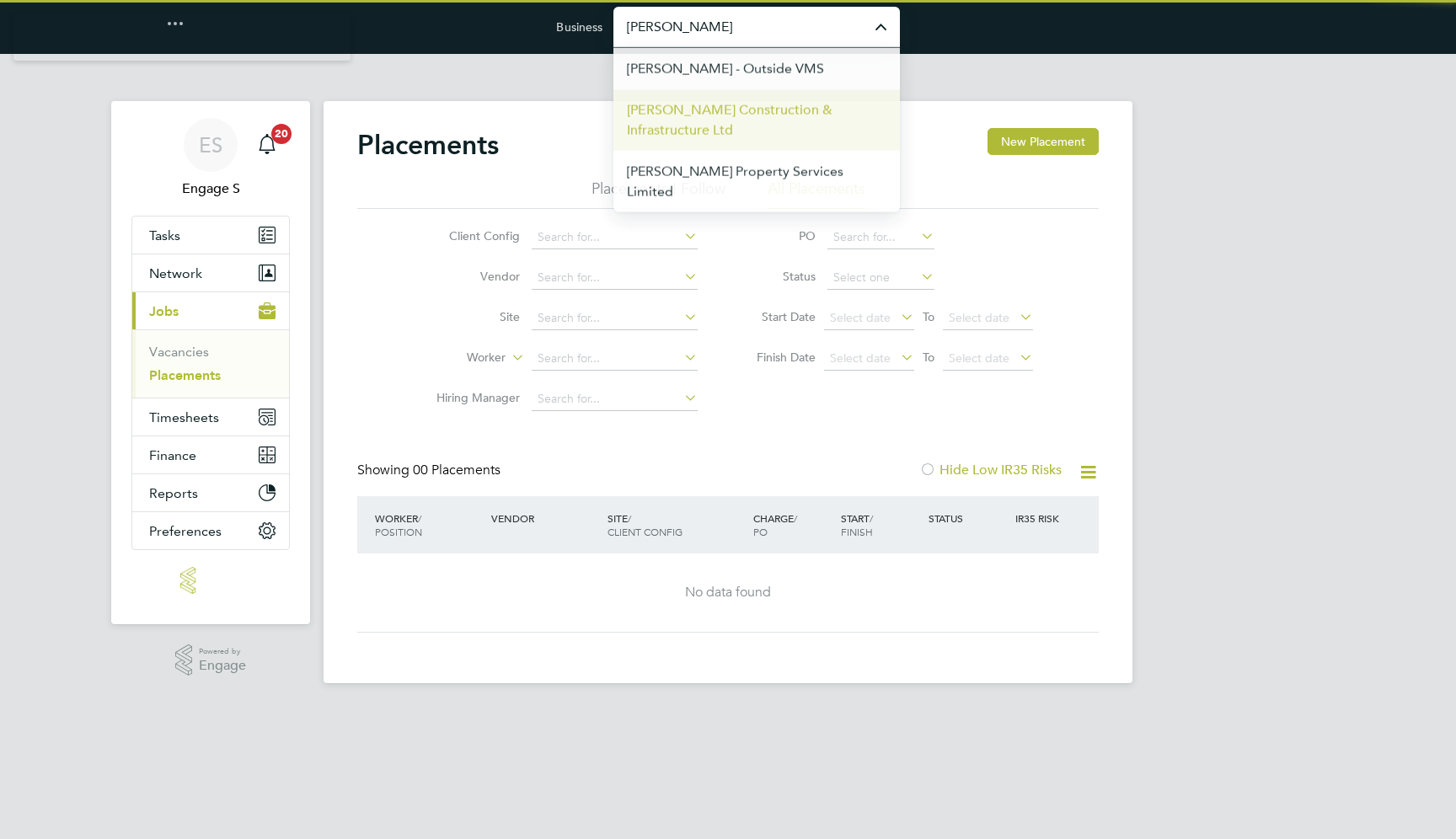
type input "[PERSON_NAME] Construction & Infrastructure Ltd"
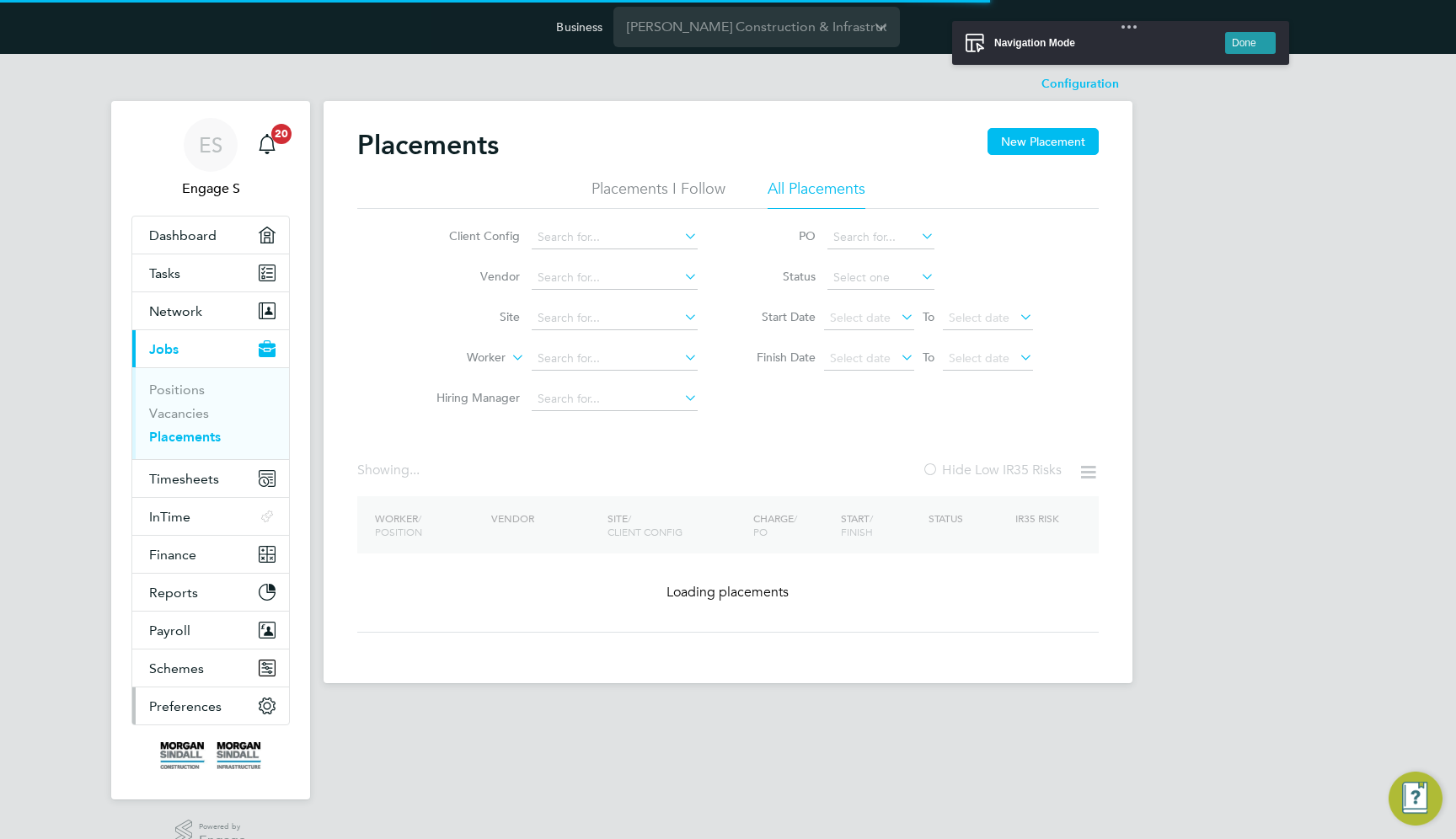
click at [190, 706] on span "Preferences" at bounding box center [185, 706] width 73 height 16
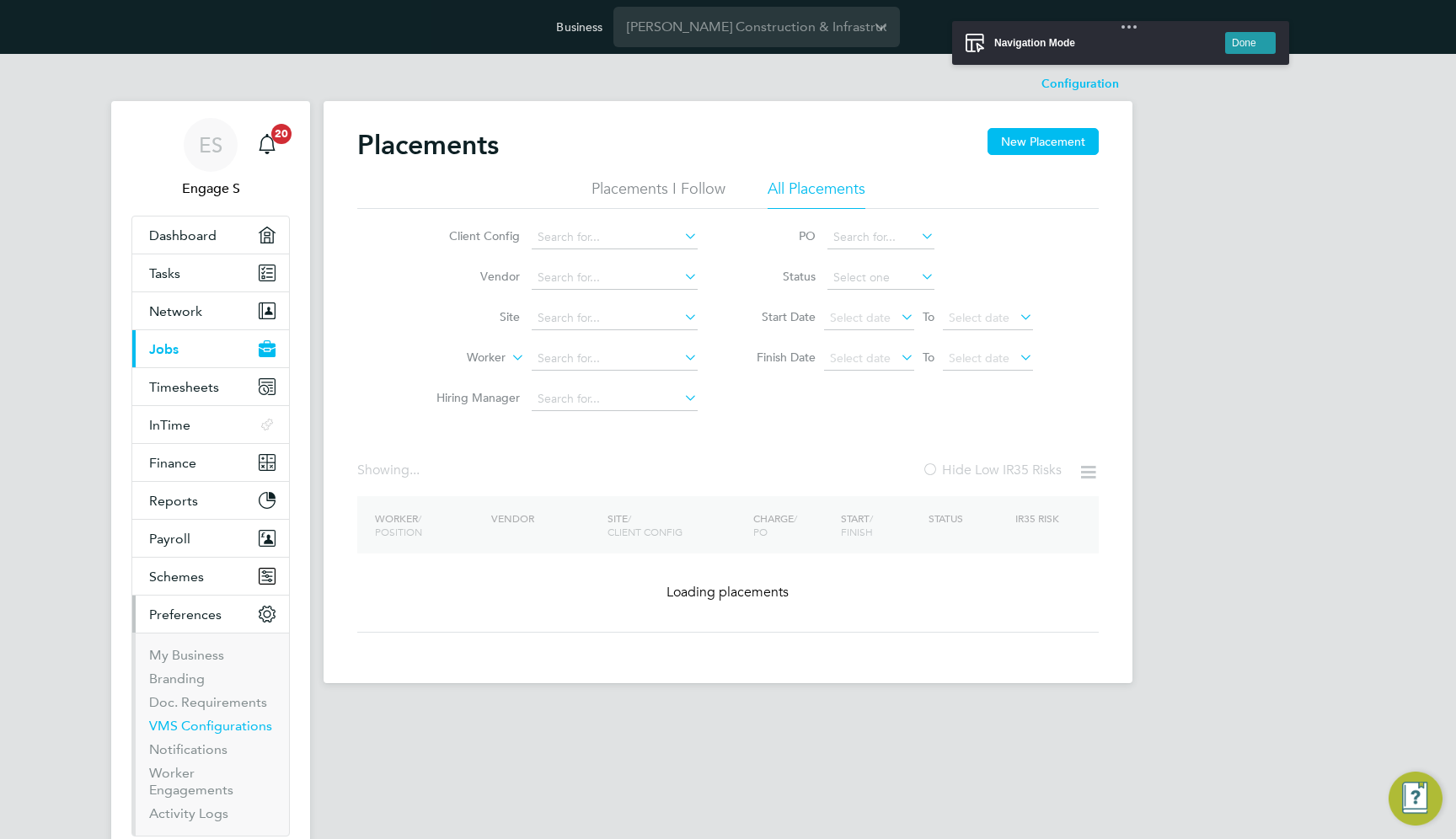
click at [213, 724] on link "VMS Configurations" at bounding box center [211, 726] width 123 height 16
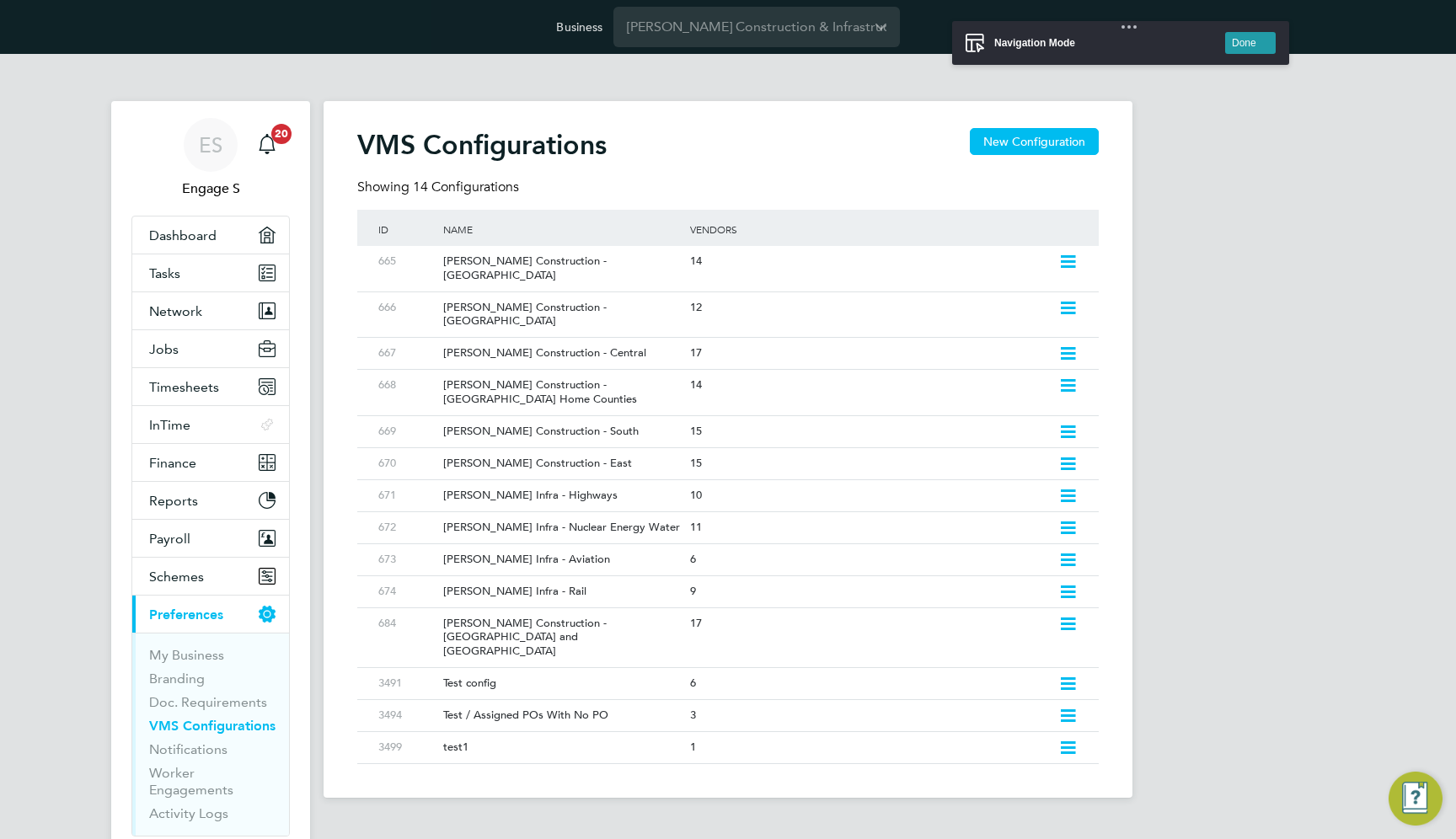
click at [1249, 41] on button "Done" at bounding box center [1250, 43] width 51 height 22
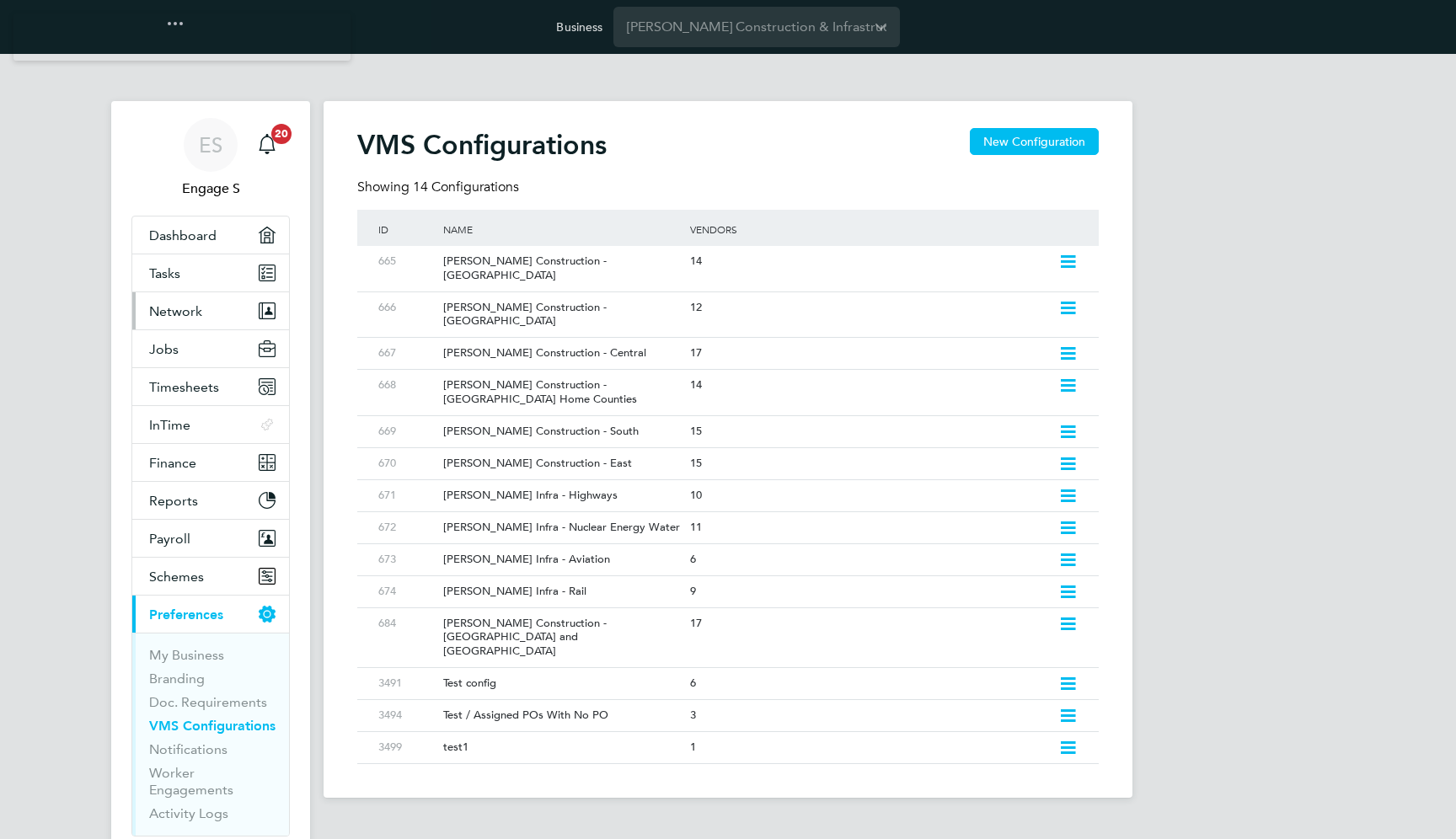
click at [209, 316] on button "Network" at bounding box center [211, 311] width 157 height 37
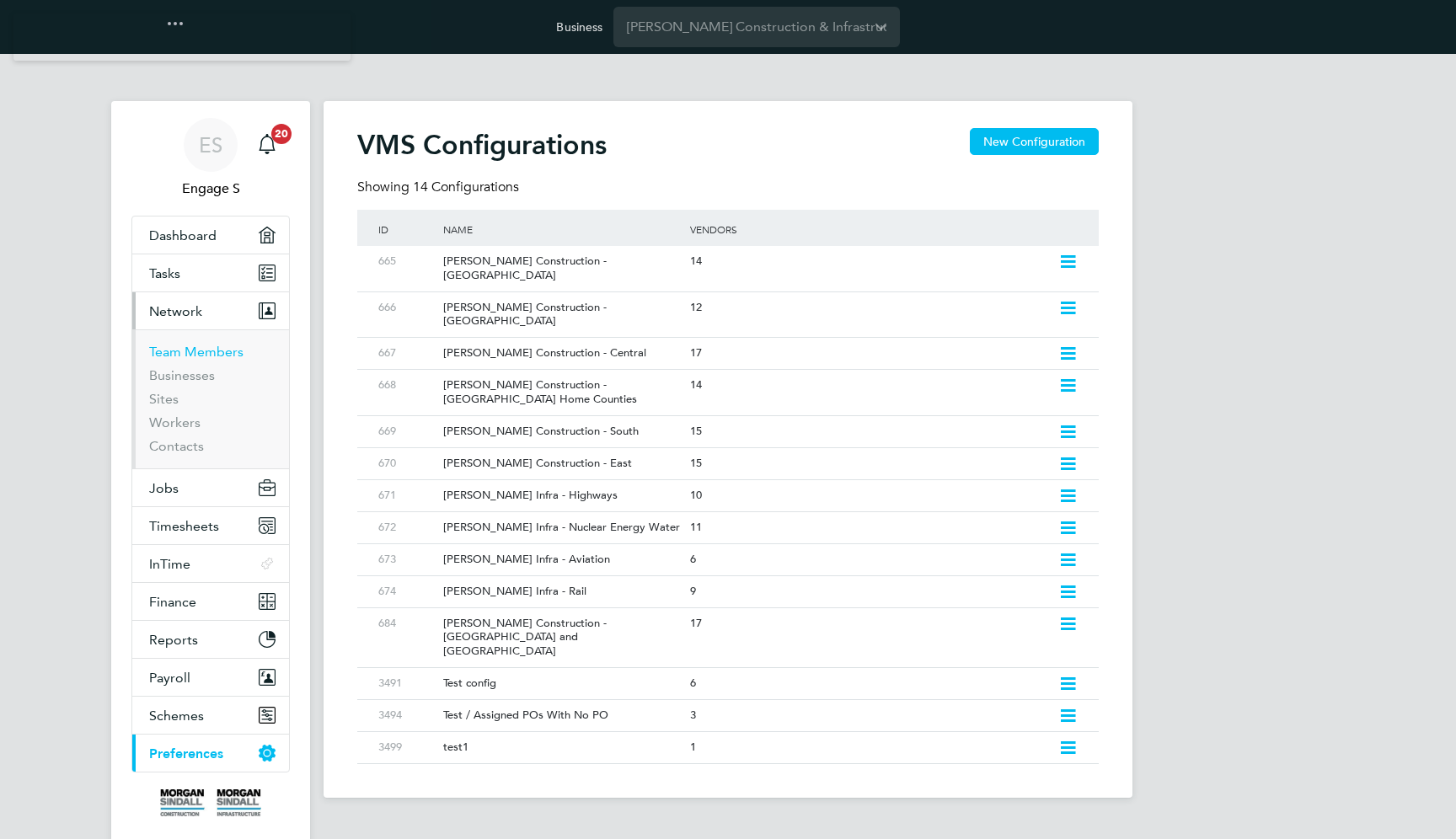
click at [200, 348] on link "Team Members" at bounding box center [196, 351] width 94 height 16
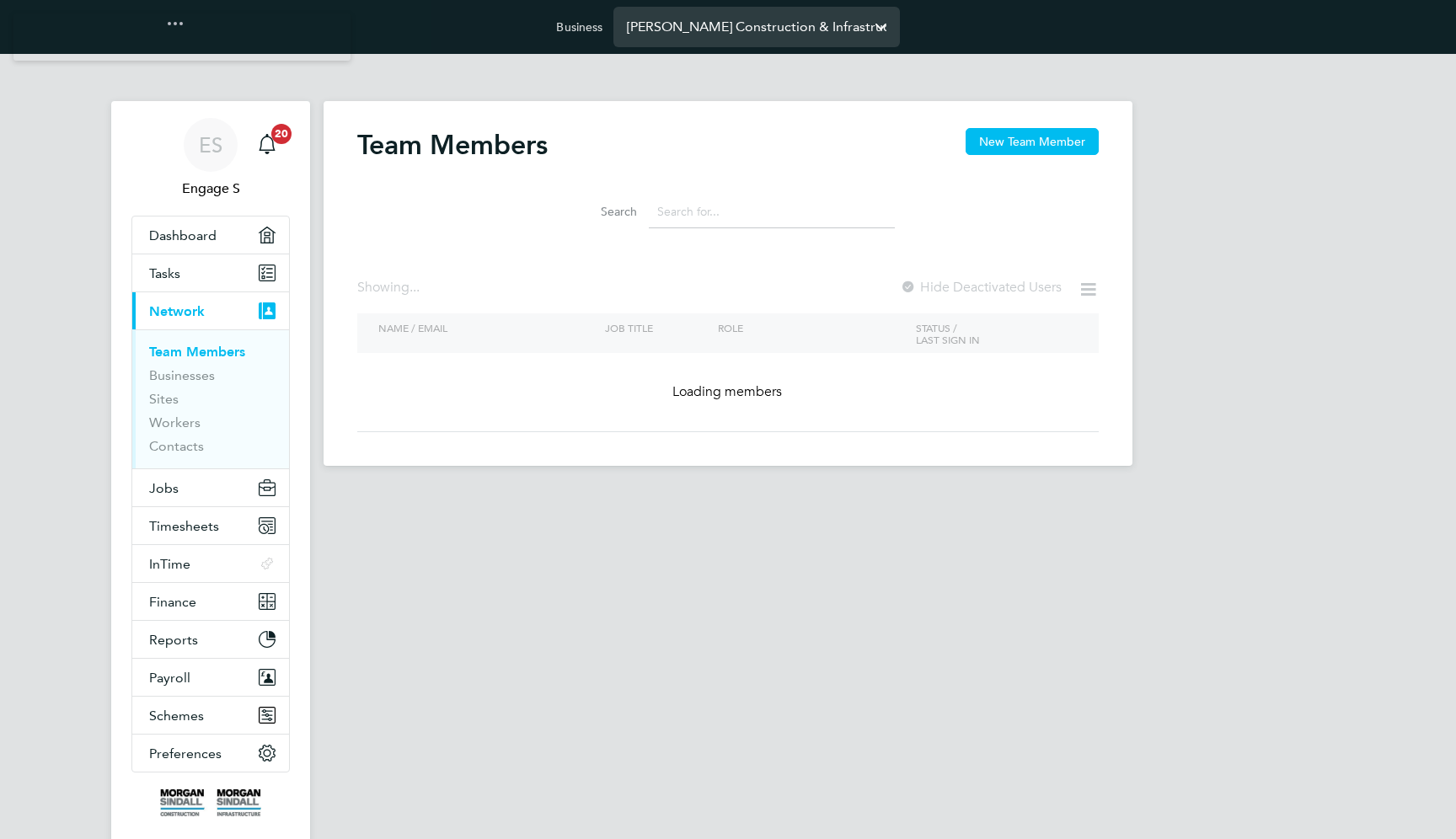
click at [705, 24] on input "Morgan Sindall Construction & Infrastructure Ltd" at bounding box center [756, 26] width 286 height 40
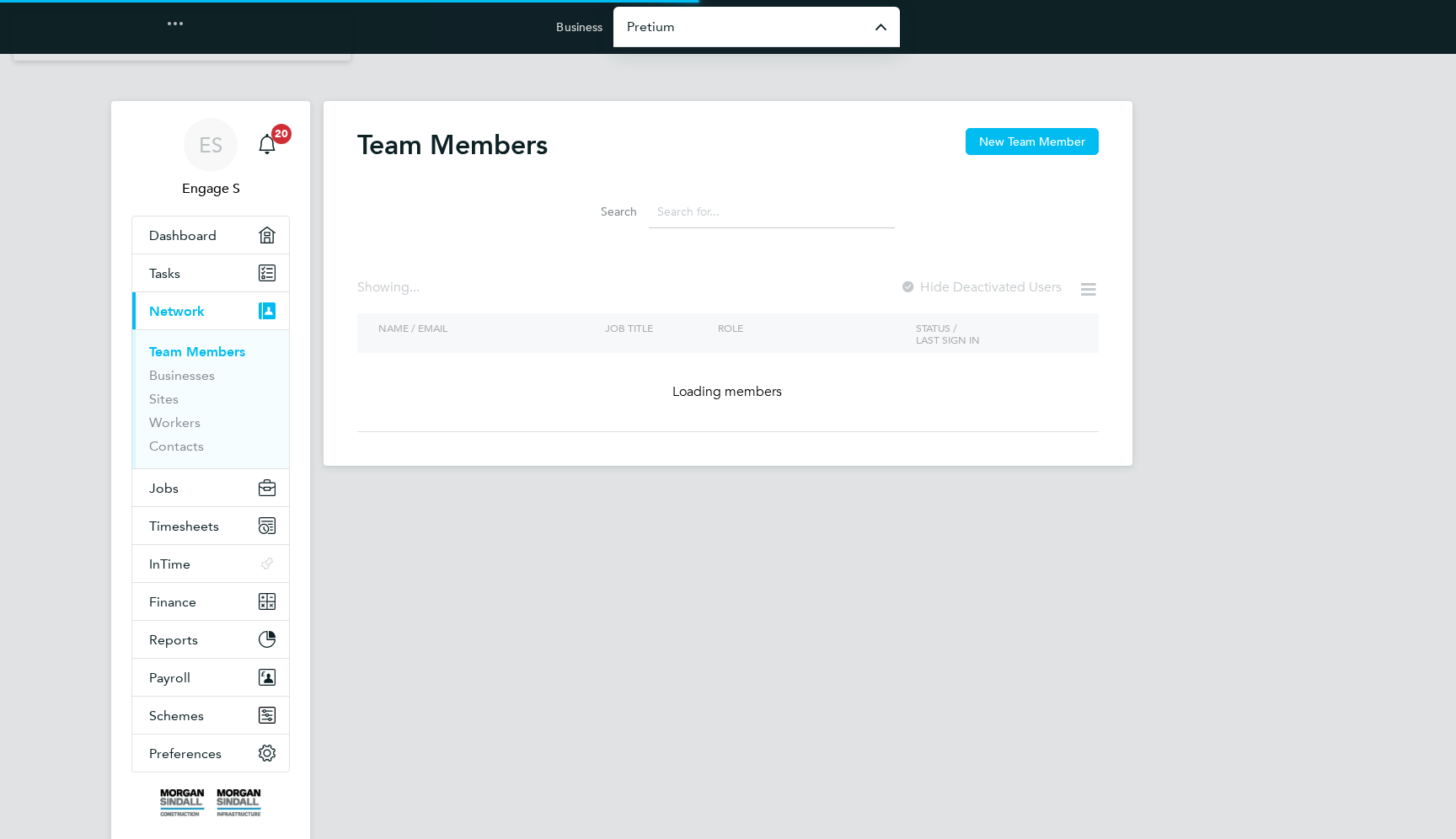
type input "Pretium Resourcing Ltd"
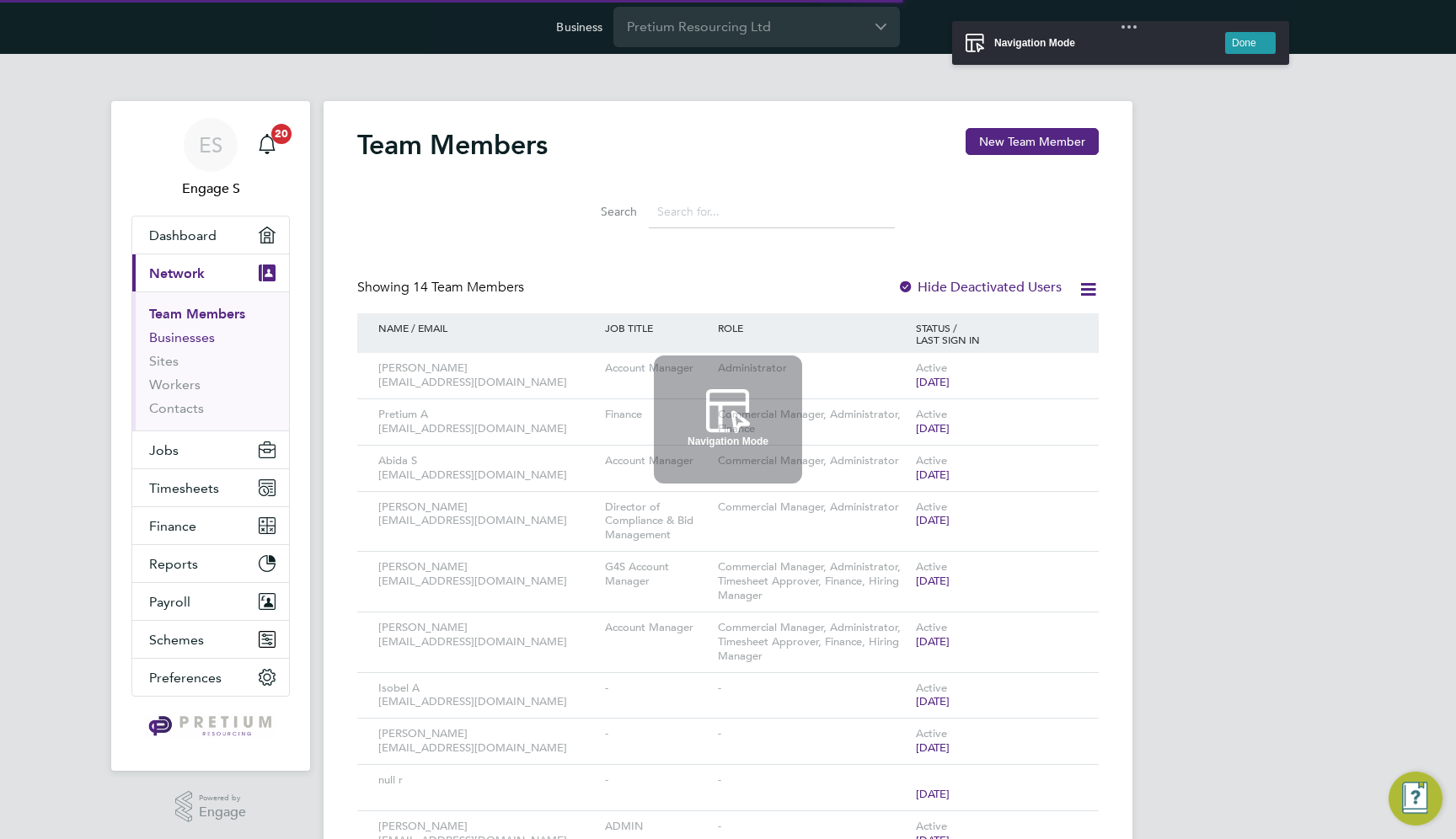
click at [190, 332] on link "Businesses" at bounding box center [181, 337] width 65 height 16
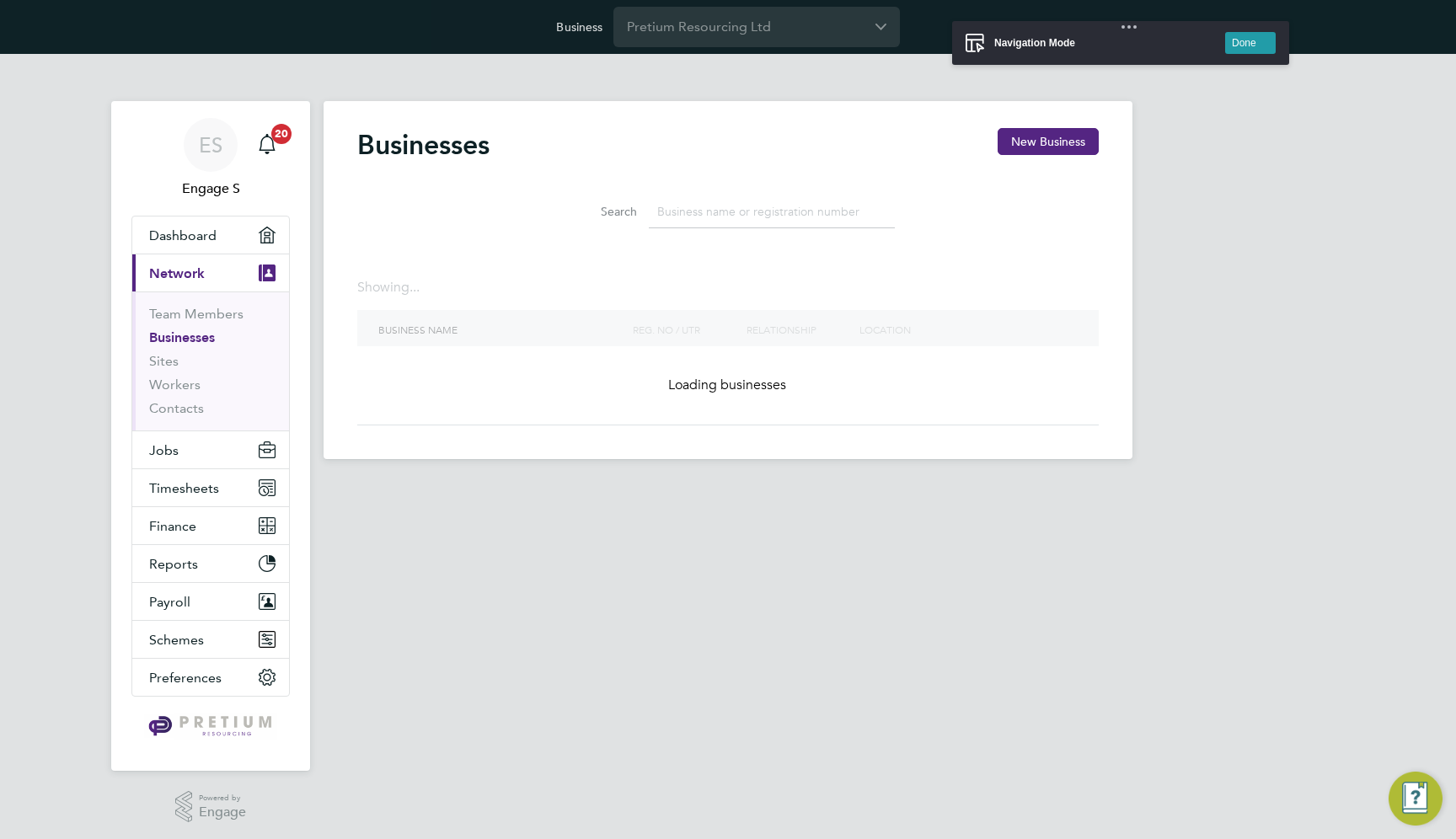
click at [708, 216] on input at bounding box center [772, 212] width 246 height 33
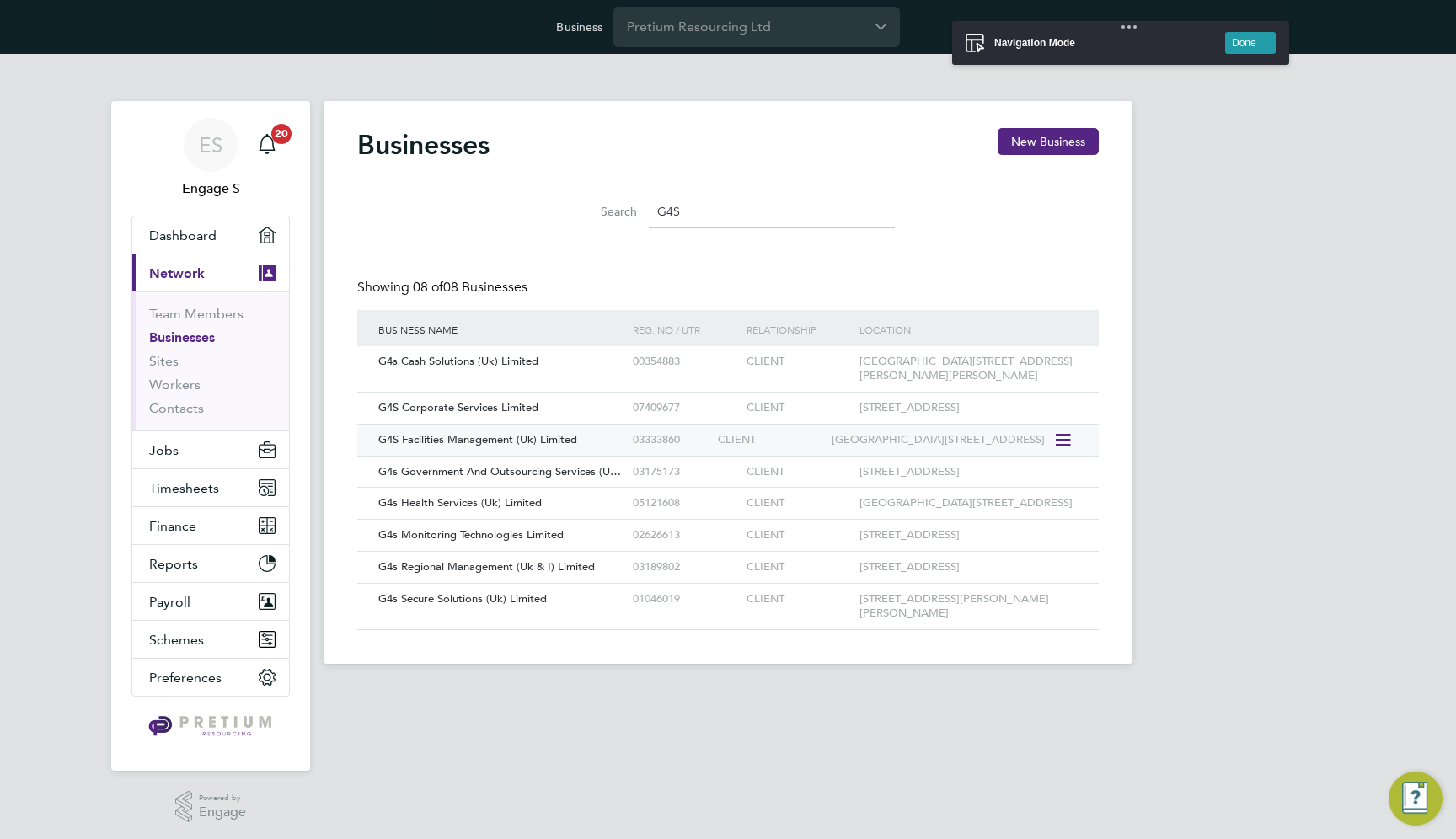
type input "G4S"
click at [537, 437] on span "G4S Facilities Management (Uk) Limited" at bounding box center [478, 439] width 199 height 15
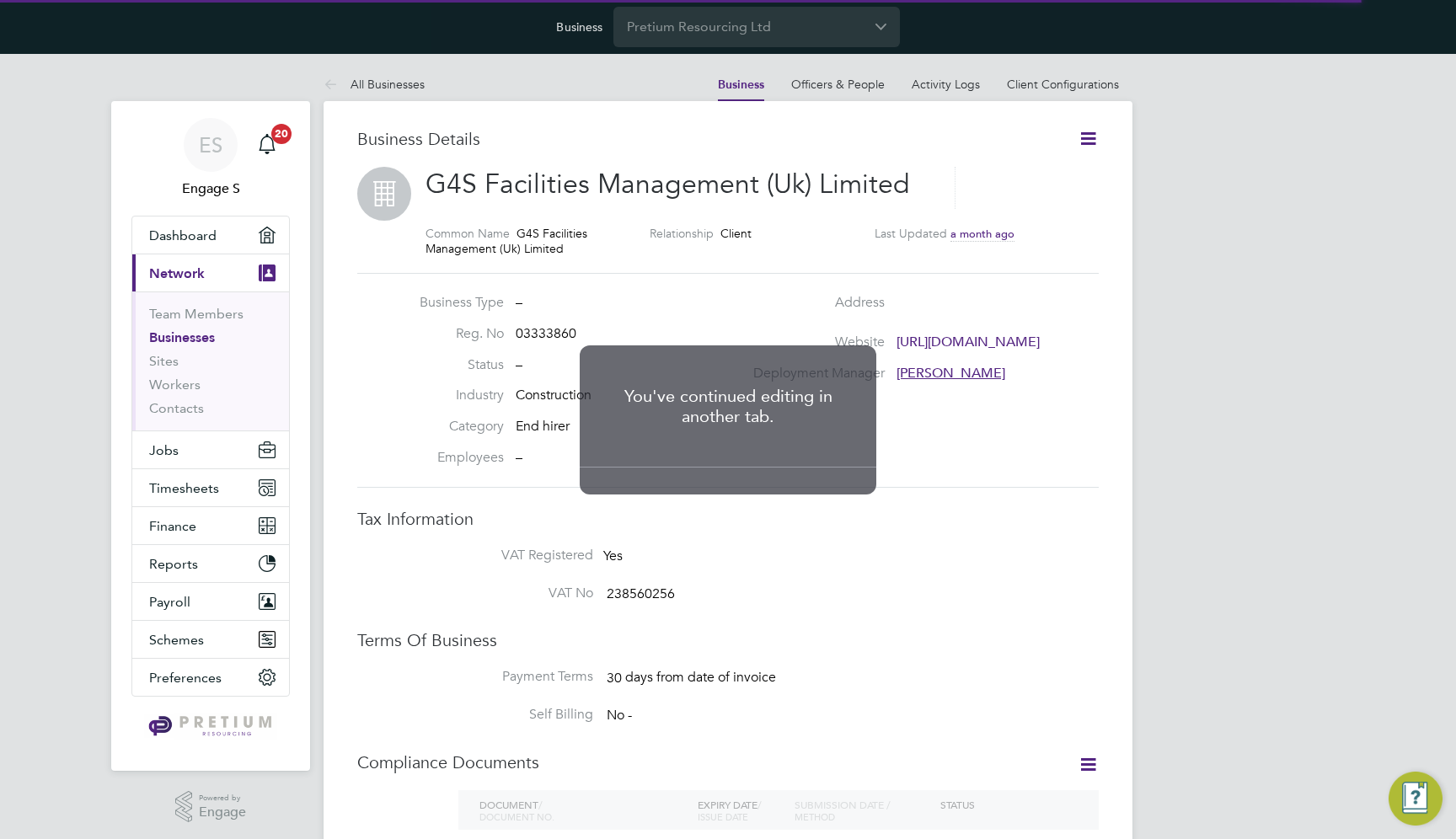
scroll to position [18, 363]
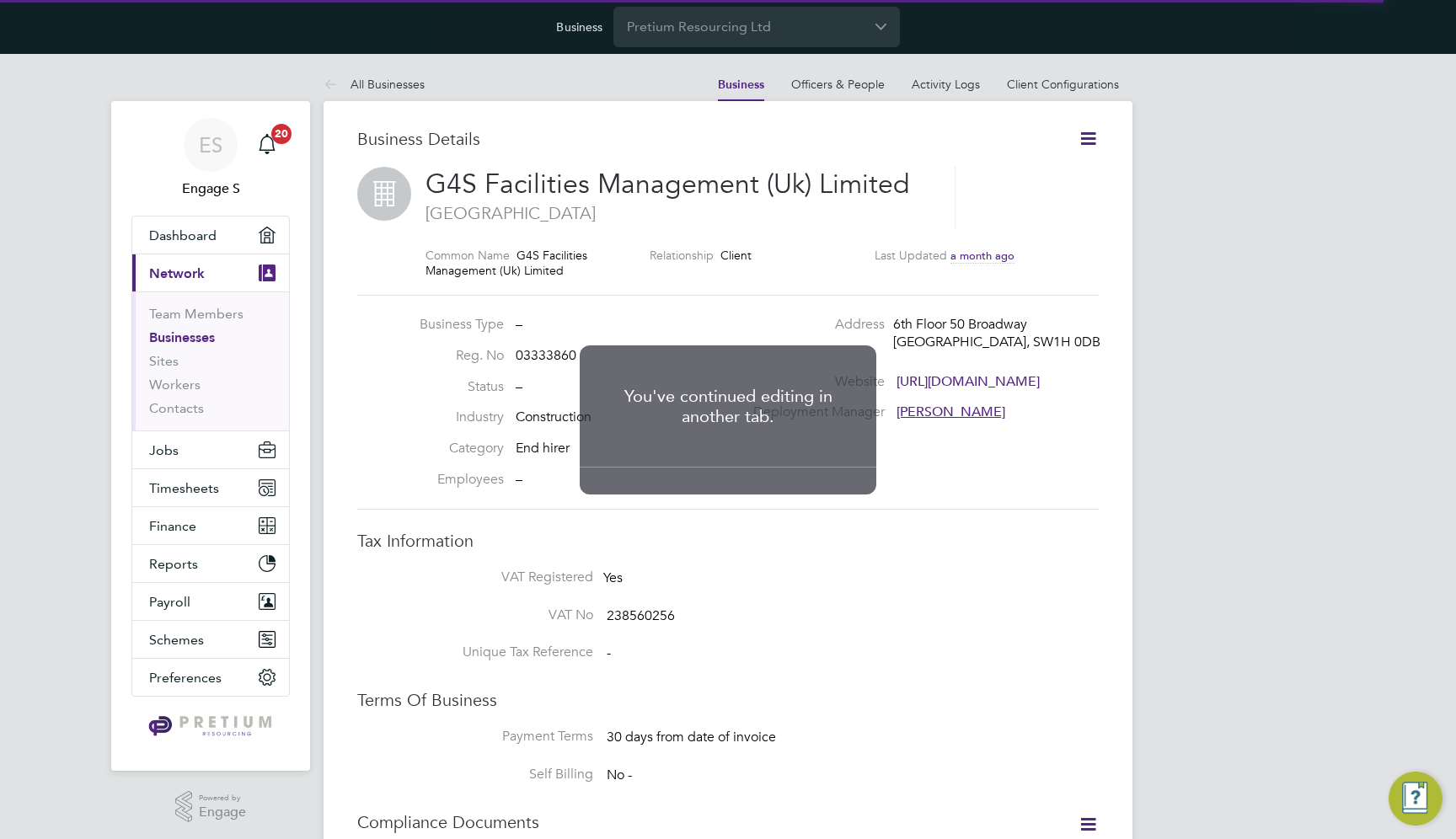
click at [1059, 94] on div "You've continued editing in another tab. The designer has been closed here. Oka…" at bounding box center [728, 419] width 1456 height 839
click at [1044, 73] on div "You've continued editing in another tab. The designer has been closed here. Oka…" at bounding box center [728, 419] width 1456 height 839
click at [1043, 84] on div "You've continued editing in another tab. The designer has been closed here. Oka…" at bounding box center [728, 419] width 1456 height 839
click at [1036, 87] on div "You've continued editing in another tab. The designer has been closed here. Oka…" at bounding box center [728, 419] width 1456 height 839
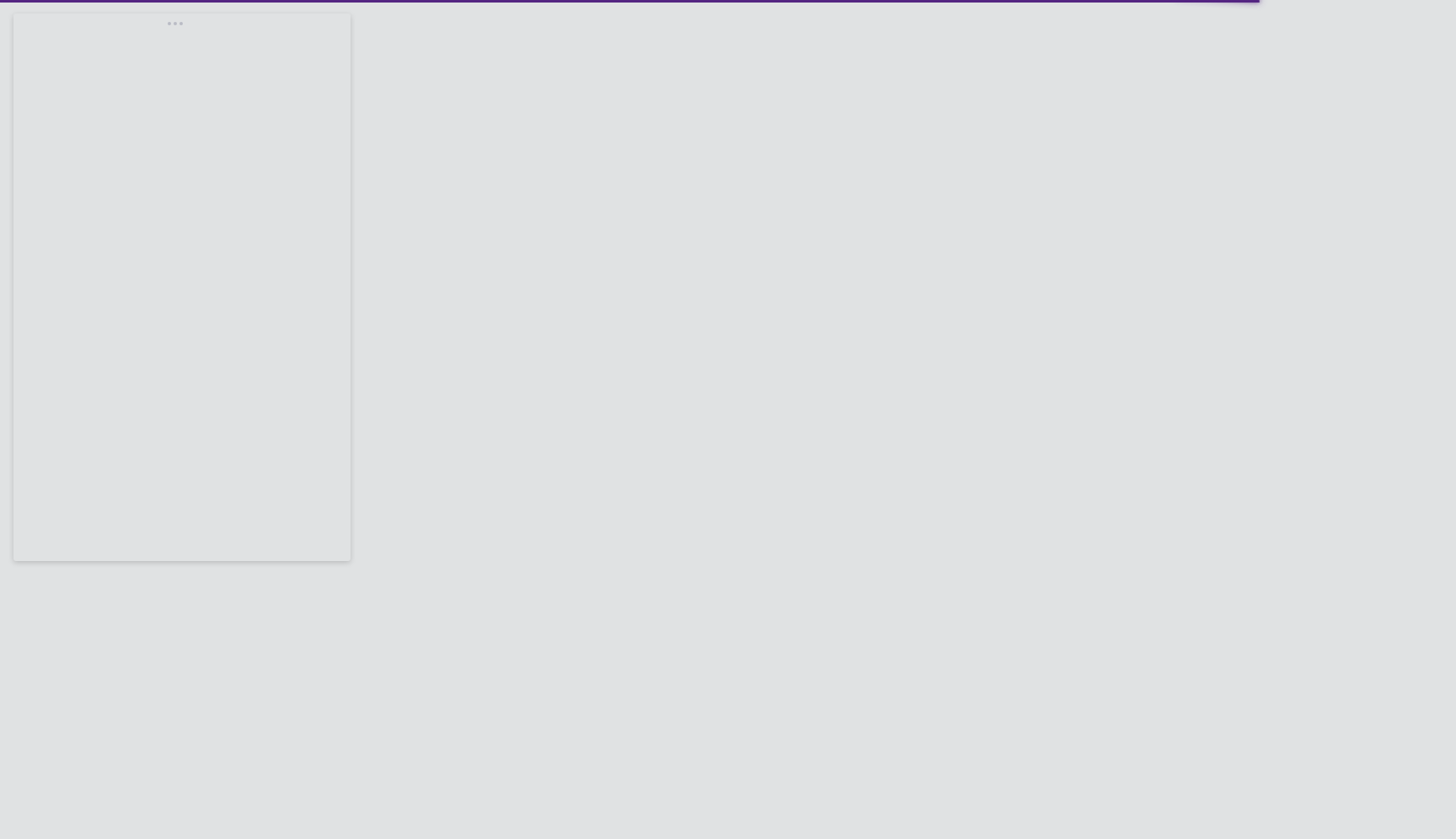
click at [1082, 87] on link "Client Configurations" at bounding box center [1063, 84] width 112 height 15
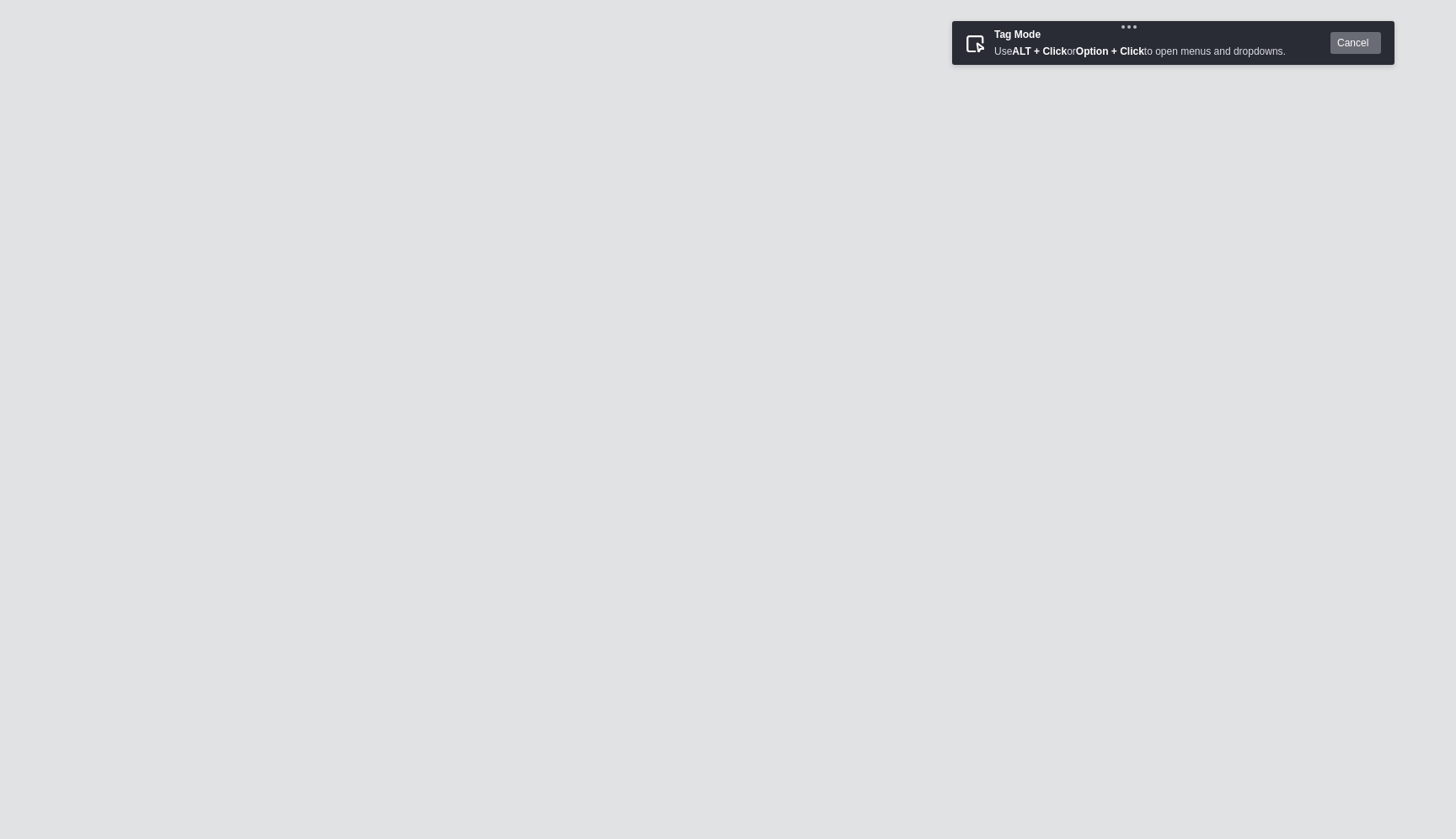
click at [1017, 144] on button "New Configuration" at bounding box center [1034, 141] width 129 height 27
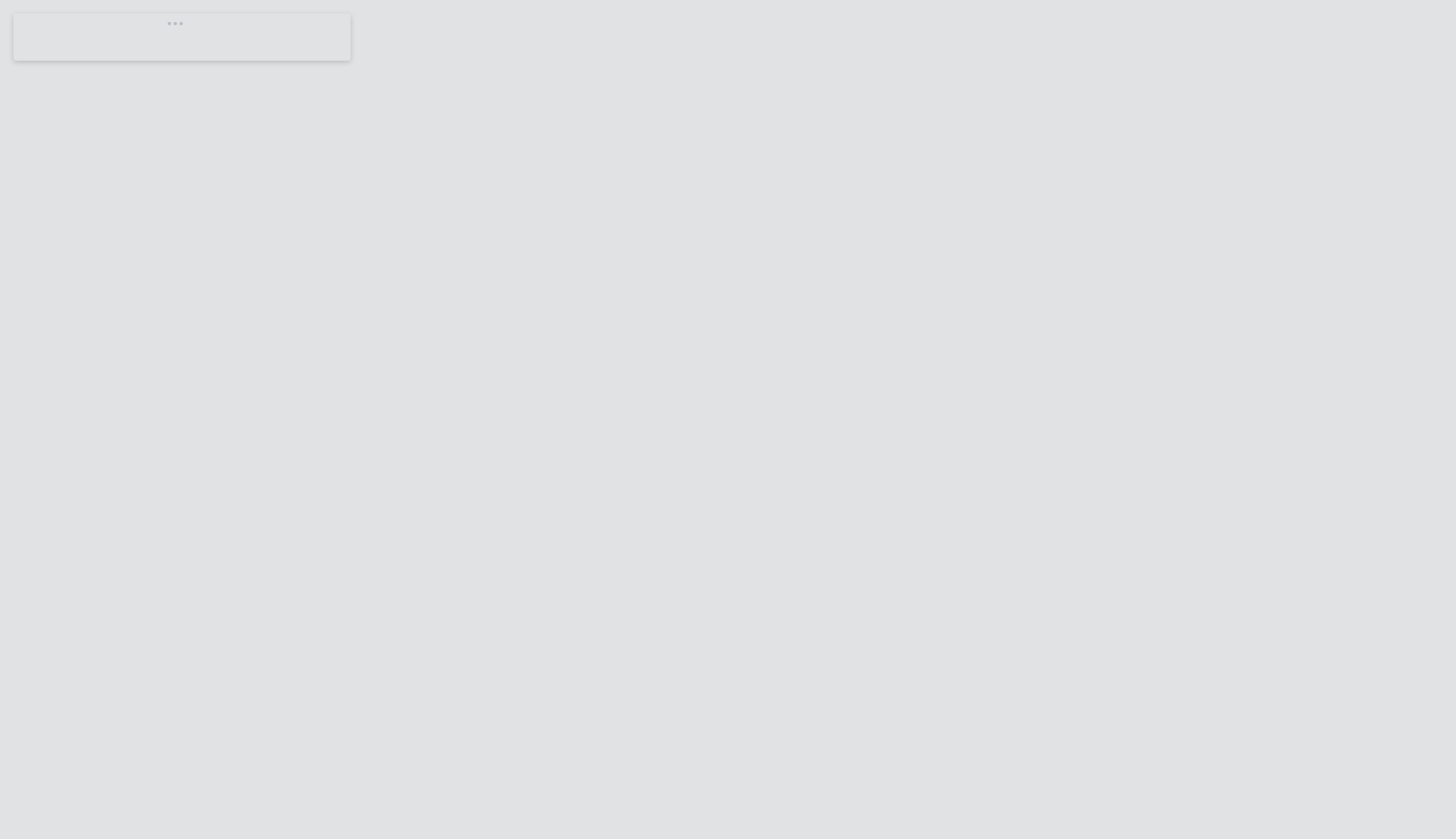
click at [192, 674] on span "Preferences" at bounding box center [185, 677] width 73 height 16
click at [197, 687] on button "Preferences" at bounding box center [211, 678] width 157 height 37
click at [210, 648] on link "VMS Configurations" at bounding box center [211, 649] width 123 height 16
click at [678, 32] on input "Pretium Resourcing Ltd" at bounding box center [756, 26] width 286 height 40
type input "G4S"
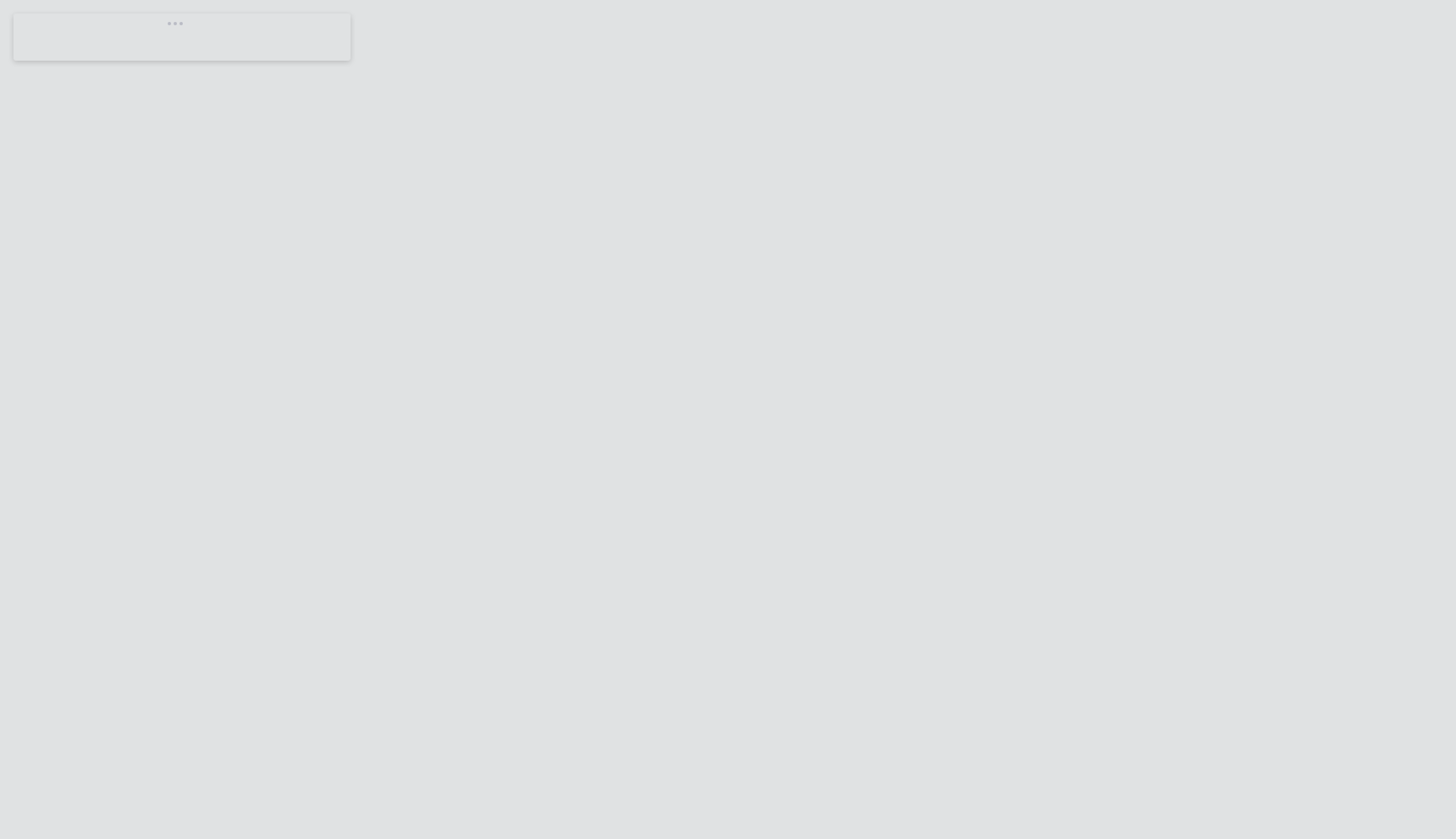
type input "Morgan Sindall Construction & Infrastructure Ltd"
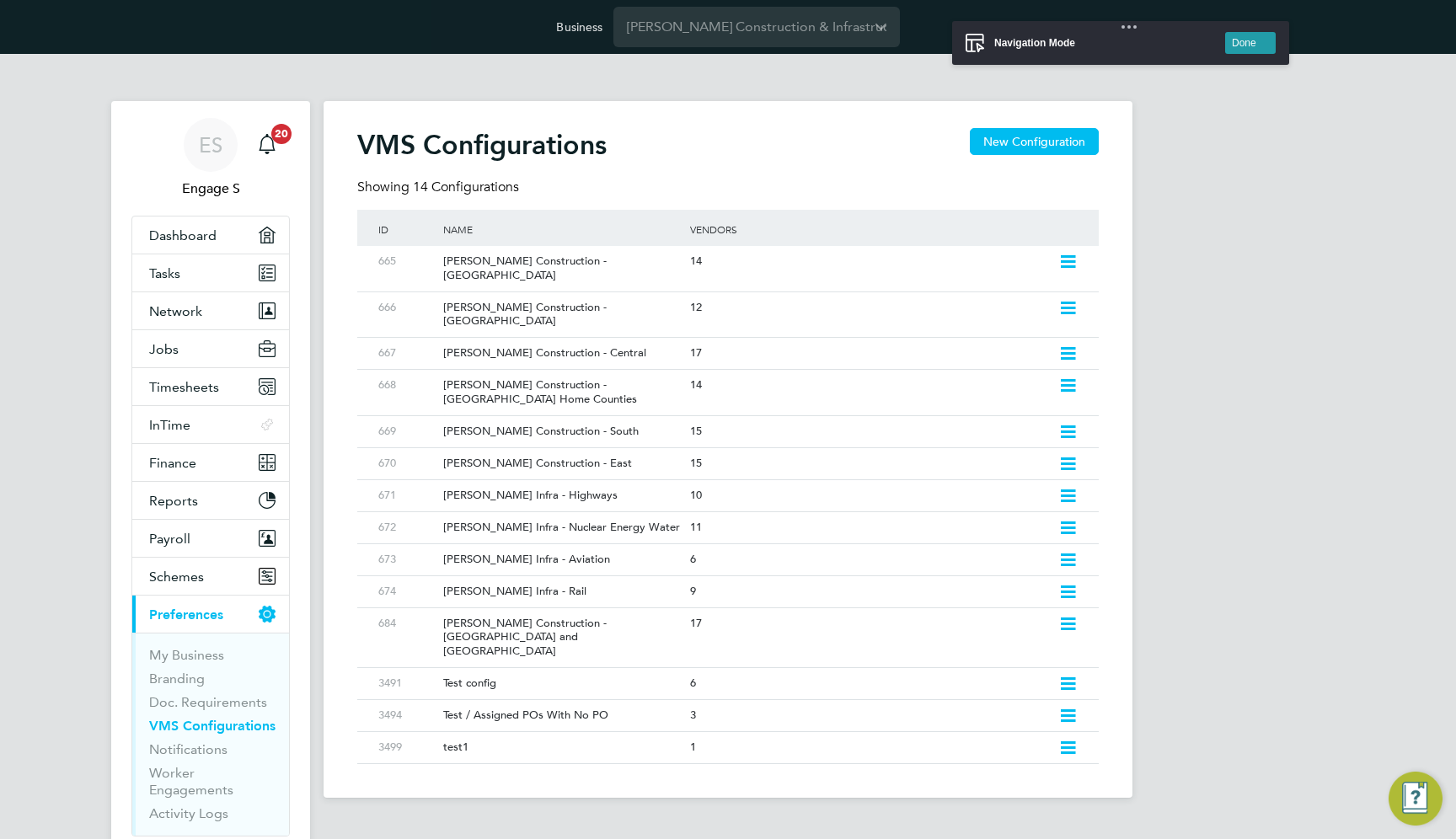
click at [1246, 45] on button "Done" at bounding box center [1250, 43] width 51 height 22
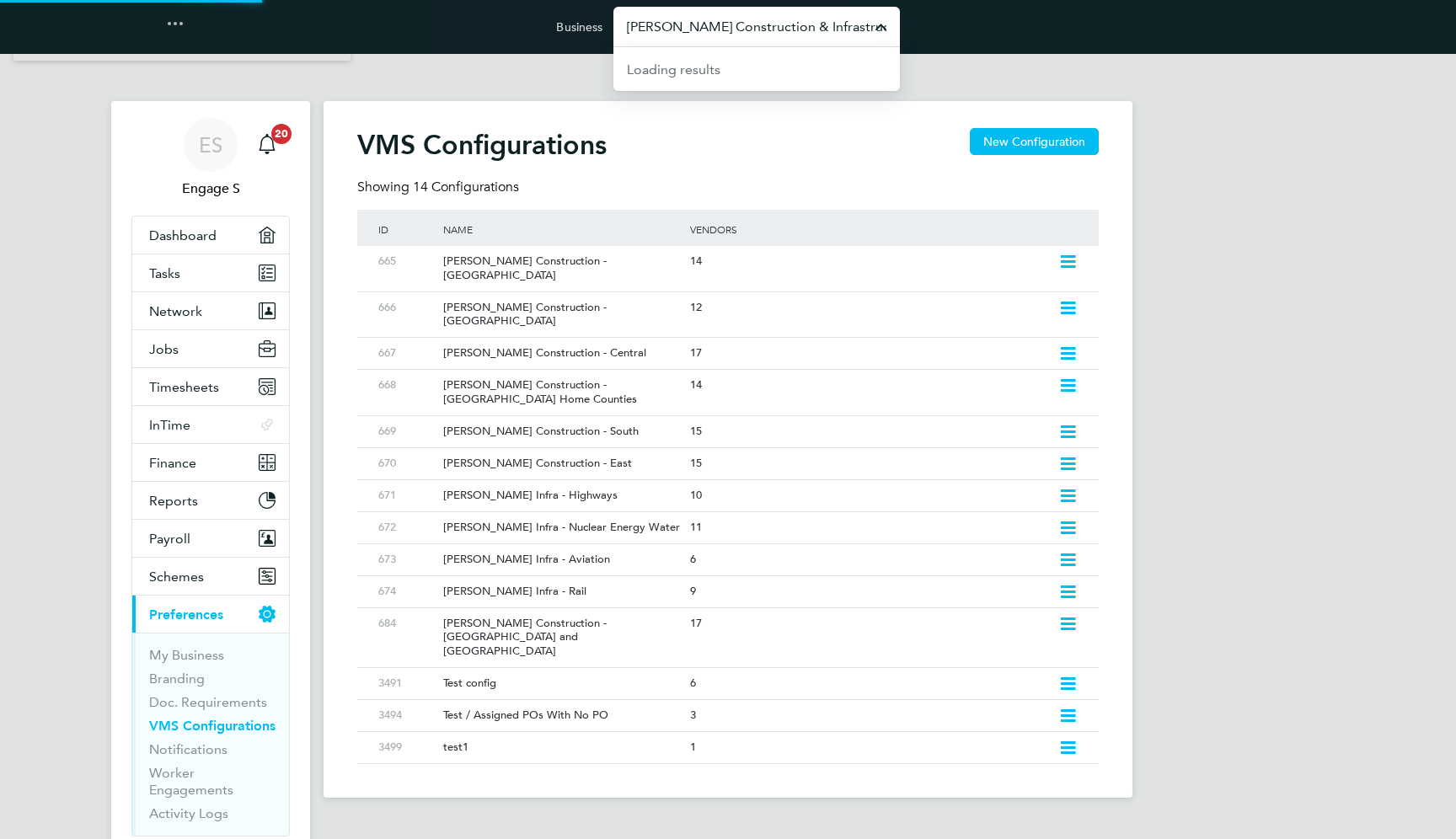
click at [681, 16] on input "[PERSON_NAME] Construction & Infrastructure Ltd" at bounding box center [756, 26] width 286 height 40
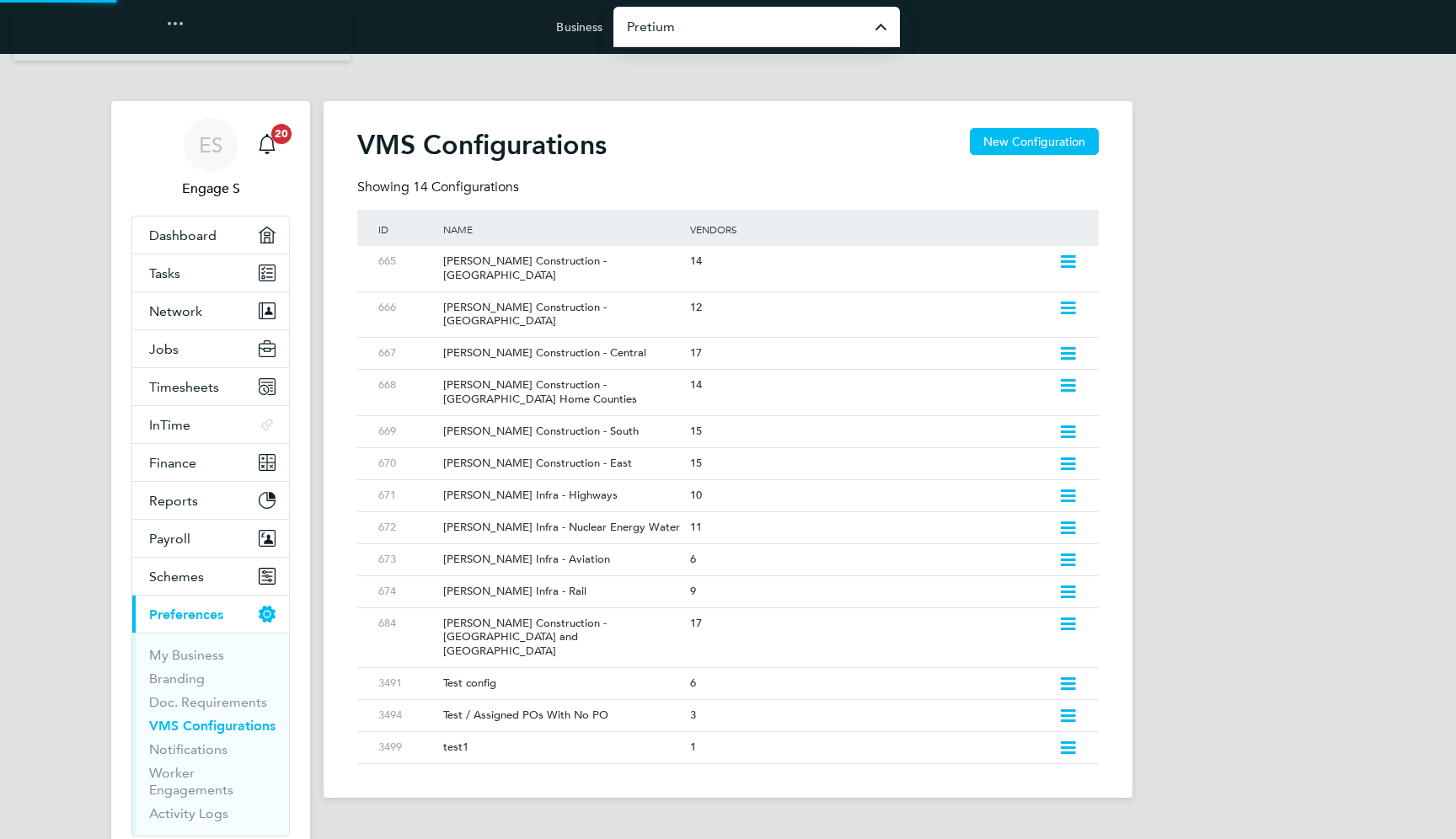
type input "Pretium Resourcing Ltd"
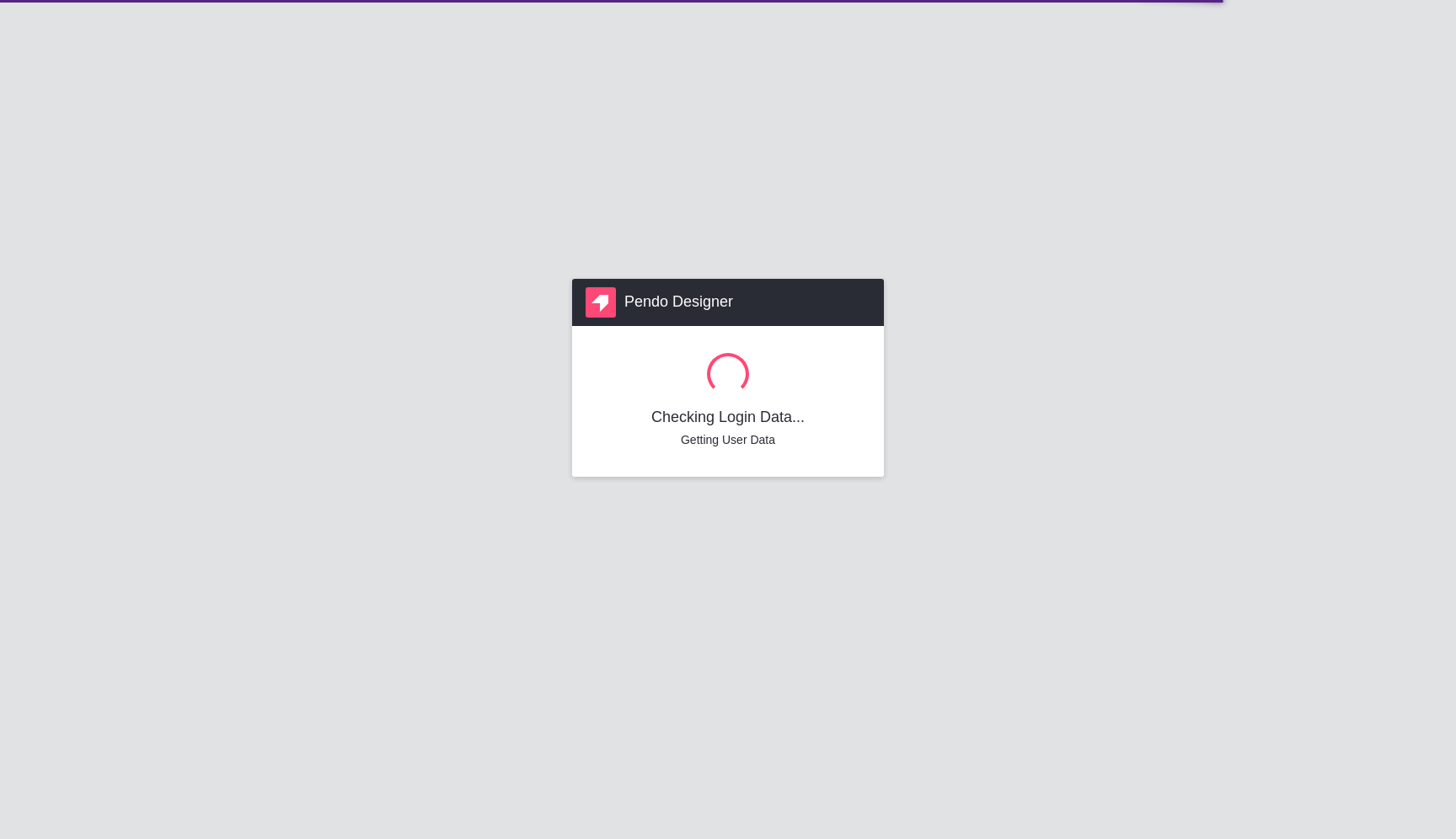
click at [1018, 99] on div "Pendo Designer Checking Login Data... Getting User Data" at bounding box center [728, 419] width 1456 height 839
click at [1026, 88] on div "Pendo Designer Checking Login Data... Checking for Previous Designer Sessions" at bounding box center [728, 419] width 1456 height 839
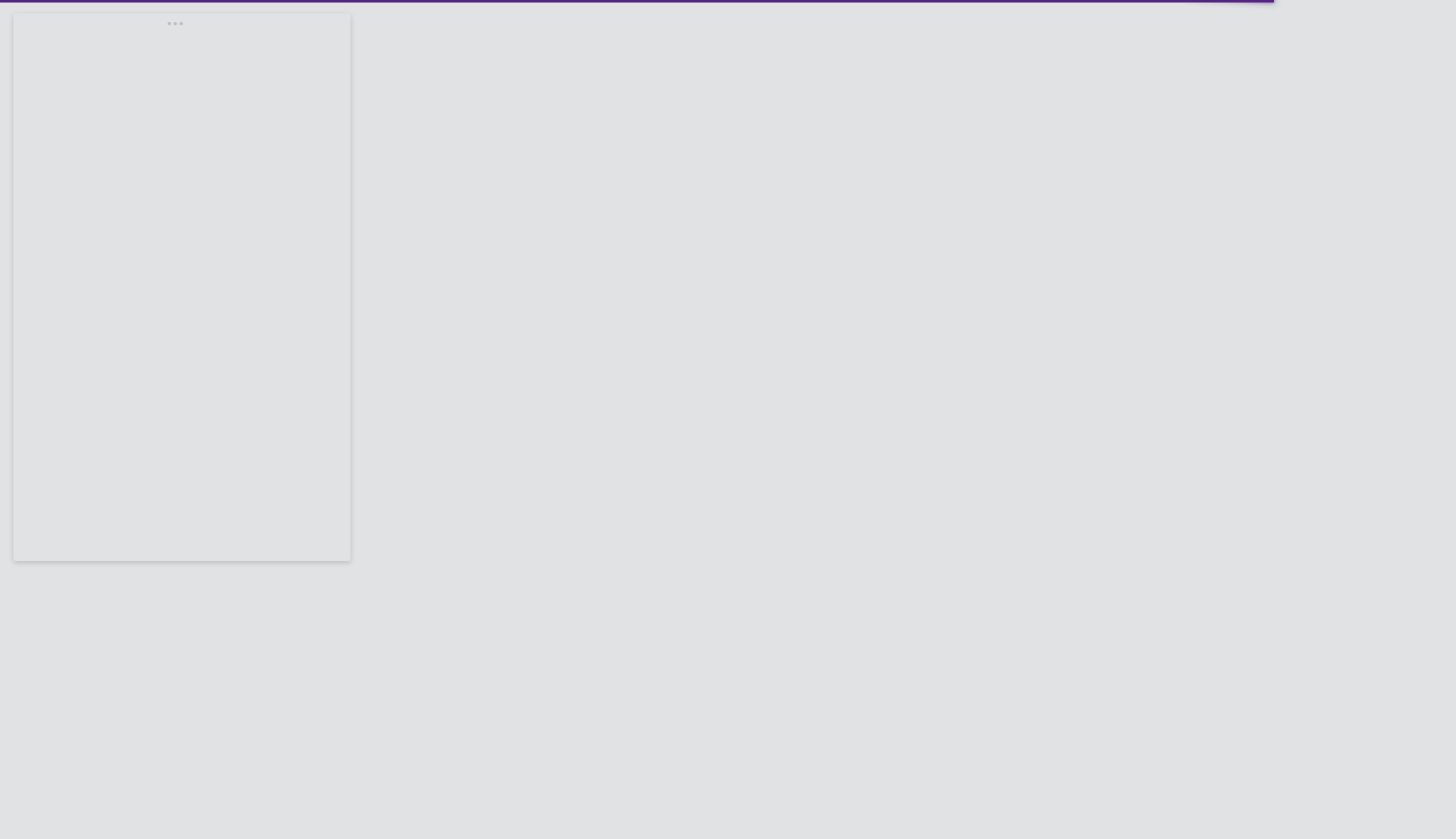
click at [1024, 90] on link "Client Configurations" at bounding box center [1063, 84] width 112 height 15
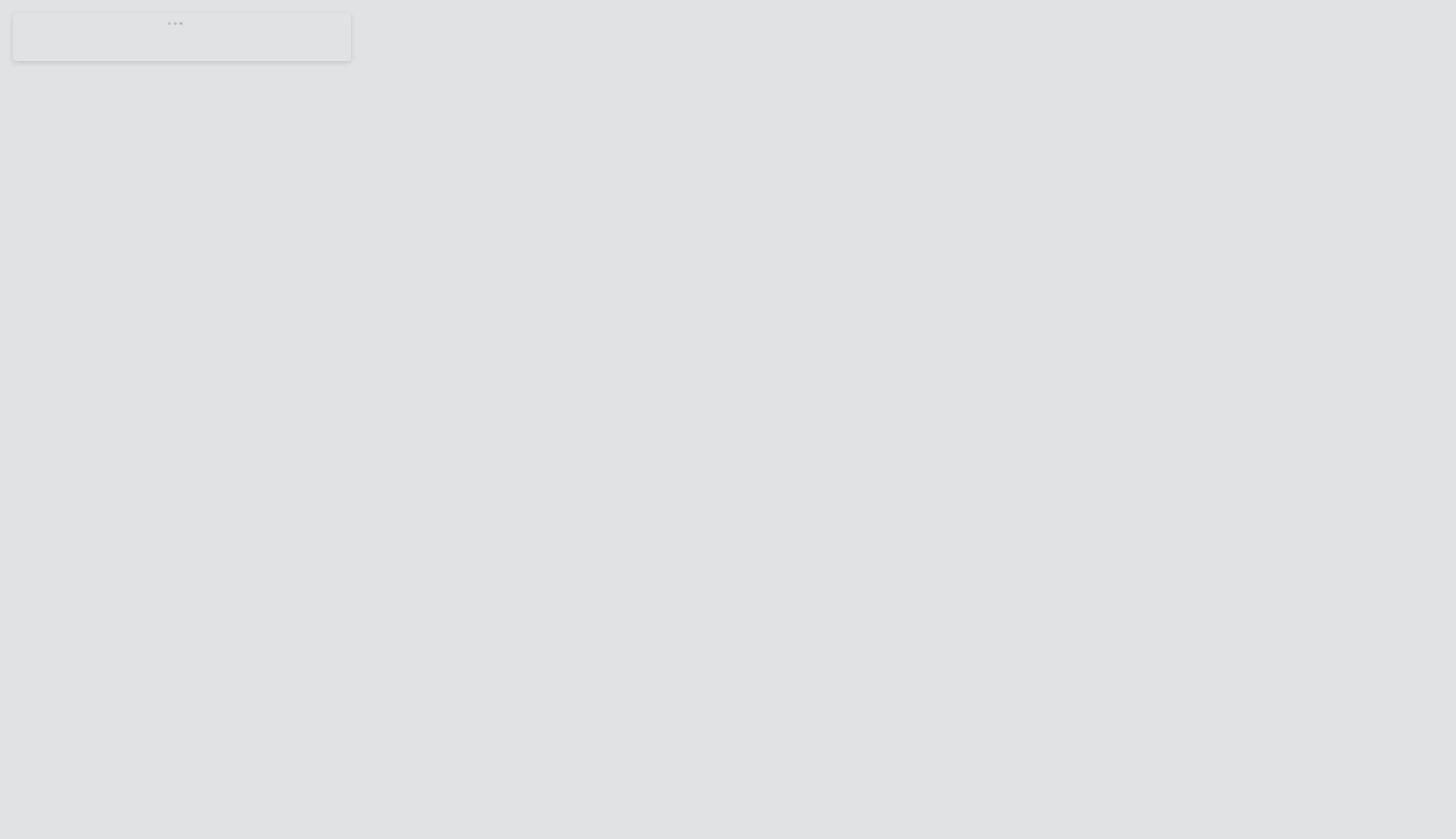
click at [441, 122] on div "Client Configurations New Configuration Showing 32 Configurations ID Name Vendo…" at bounding box center [728, 773] width 809 height 1344
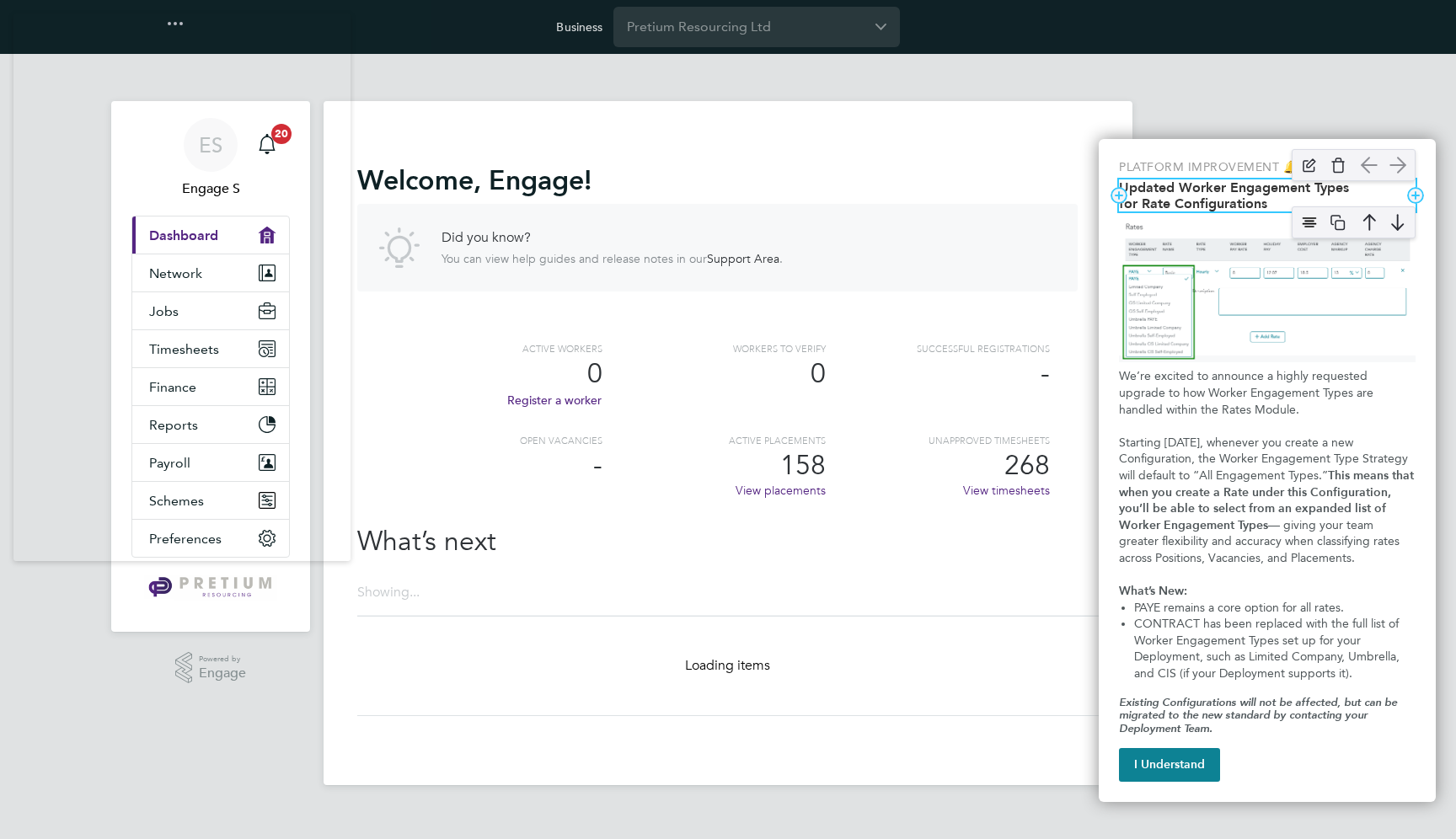
click at [1287, 183] on div "Updated Worker Engagement Type Options" at bounding box center [1354, 165] width 141 height 49
